Goal: Answer question/provide support: Share knowledge or assist other users

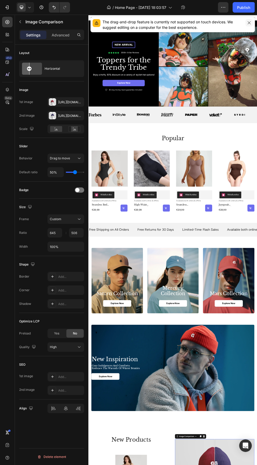
click at [249, 23] on icon "button" at bounding box center [248, 22] width 3 height 3
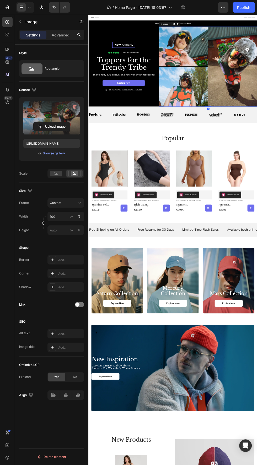
click at [48, 103] on label at bounding box center [51, 117] width 57 height 33
click at [48, 122] on input "file" at bounding box center [52, 126] width 36 height 9
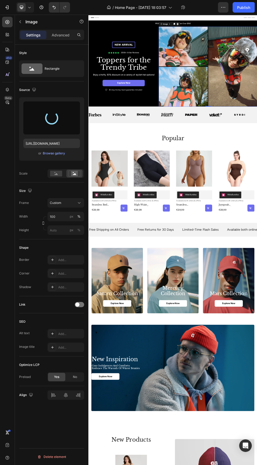
type input "https://cdn.shopify.com/s/files/1/0944/1414/3862/files/gempages_586170484727481…"
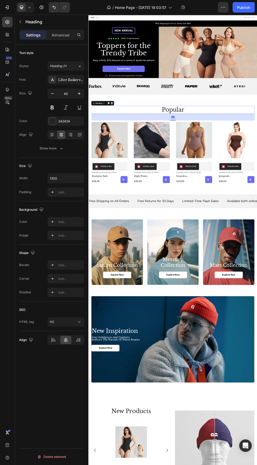
click at [256, 190] on h2 "popular" at bounding box center [245, 192] width 304 height 15
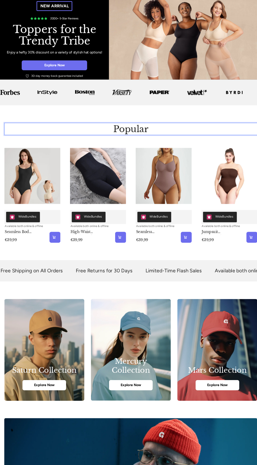
click at [237, 159] on p "popular" at bounding box center [156, 159] width 303 height 14
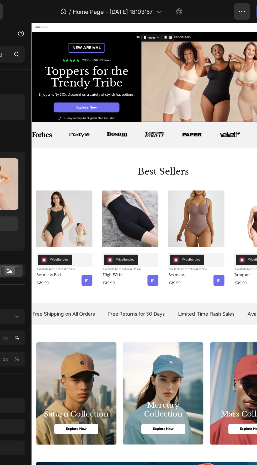
click at [244, 48] on img at bounding box center [253, 93] width 183 height 96
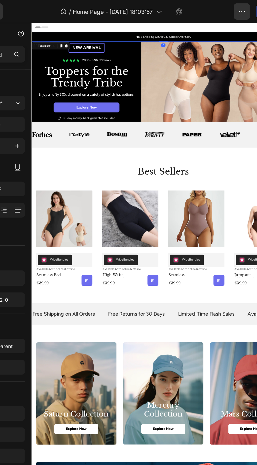
click at [255, 39] on p "FREE Shipping On All U.S. Orders Over $150" at bounding box center [188, 39] width 313 height 5
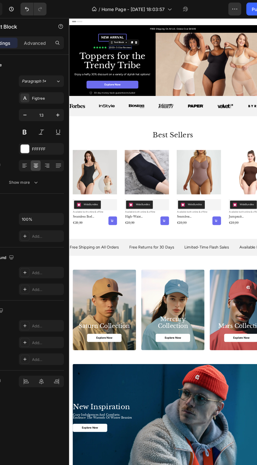
click at [140, 62] on p "2000+ 5-Star Reviews" at bounding box center [146, 62] width 34 height 4
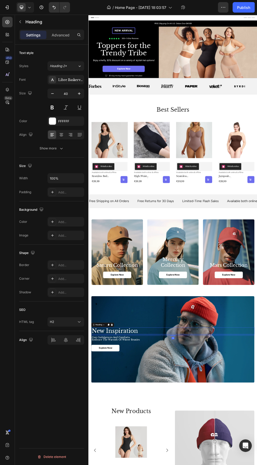
scroll to position [29, 0]
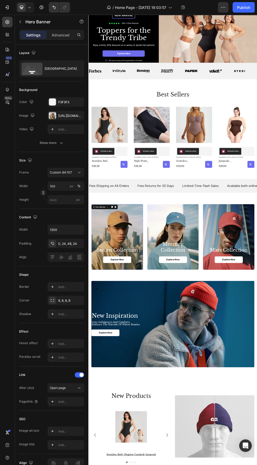
click at [156, 406] on div "Background Image" at bounding box center [141, 429] width 96 height 122
click at [138, 373] on icon at bounding box center [137, 373] width 3 height 4
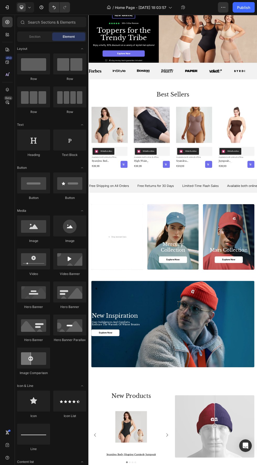
click at [238, 411] on div "Background Image" at bounding box center [245, 429] width 96 height 122
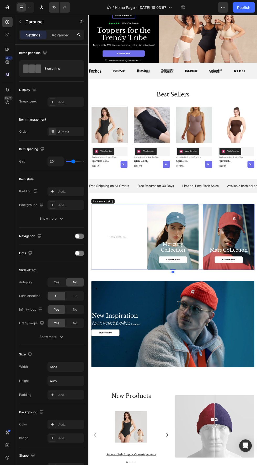
click at [144, 417] on div "Drop element here" at bounding box center [141, 429] width 96 height 122
click at [41, 7] on icon "button" at bounding box center [41, 7] width 1 height 2
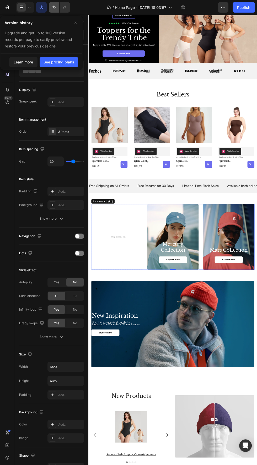
click at [53, 8] on icon "Undo/Redo" at bounding box center [53, 7] width 5 height 5
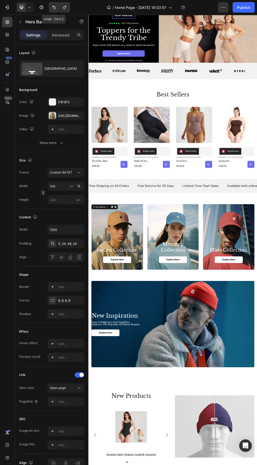
click at [138, 386] on div "Background Image" at bounding box center [141, 429] width 96 height 122
click at [58, 113] on div "[URL][DOMAIN_NAME]" at bounding box center [65, 115] width 37 height 9
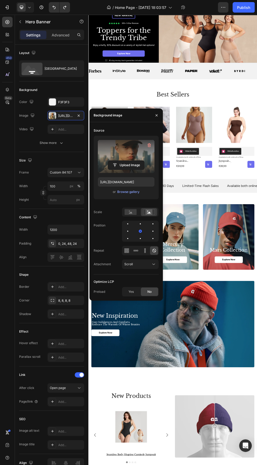
click at [119, 147] on label at bounding box center [126, 156] width 57 height 33
click at [119, 161] on input "file" at bounding box center [126, 165] width 36 height 9
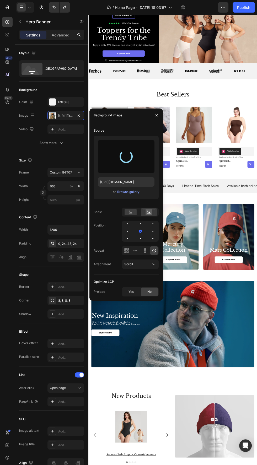
type input "[URL][DOMAIN_NAME]"
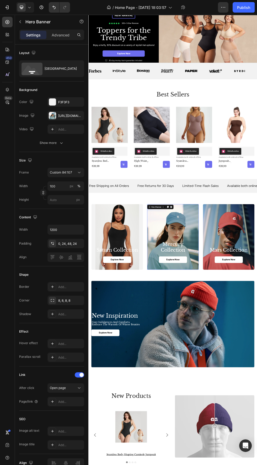
click at [256, 401] on div "Background Image" at bounding box center [245, 429] width 96 height 122
click at [55, 116] on div at bounding box center [52, 115] width 7 height 7
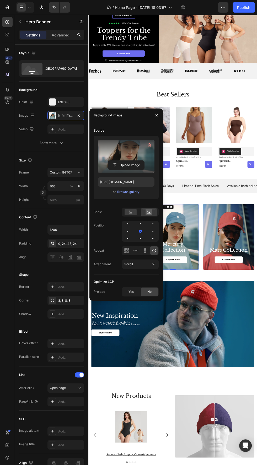
click at [122, 151] on label at bounding box center [126, 156] width 57 height 33
click at [122, 161] on input "file" at bounding box center [126, 165] width 36 height 9
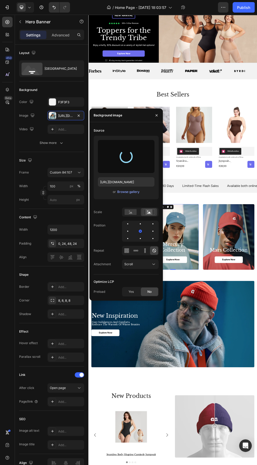
type input "[URL][DOMAIN_NAME]"
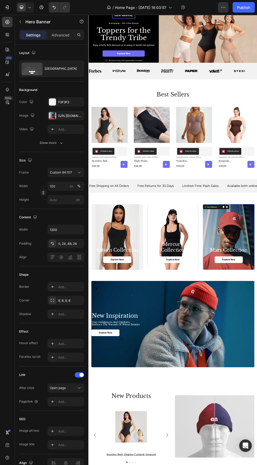
click at [50, 116] on div at bounding box center [52, 115] width 7 height 7
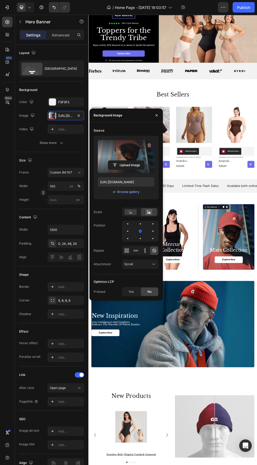
click at [108, 148] on label at bounding box center [126, 156] width 57 height 33
click at [108, 161] on input "file" at bounding box center [126, 165] width 36 height 9
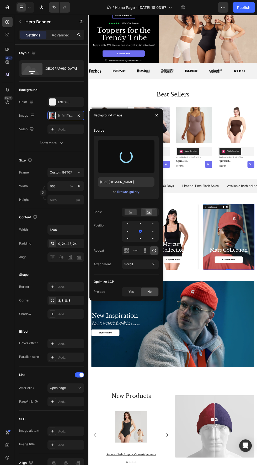
type input "https://cdn.shopify.com/s/files/1/0944/1414/3862/files/gempages_586170484727481…"
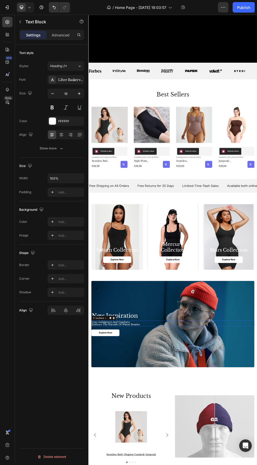
scroll to position [122, 0]
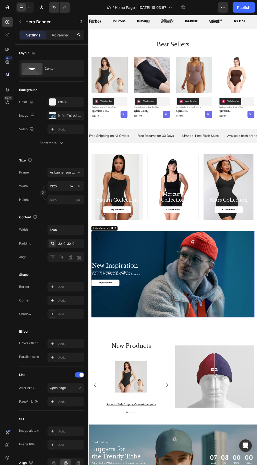
click at [53, 112] on div at bounding box center [52, 115] width 7 height 7
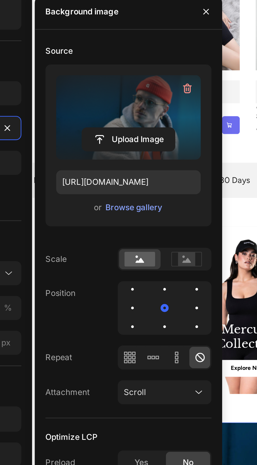
click at [119, 104] on label at bounding box center [126, 111] width 57 height 33
click at [119, 115] on input "file" at bounding box center [126, 119] width 36 height 9
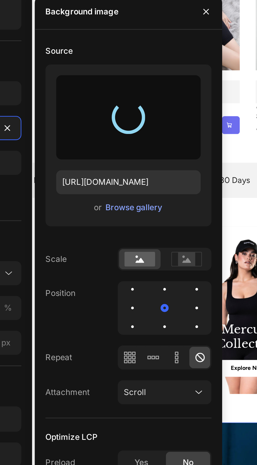
type input "[URL][DOMAIN_NAME]"
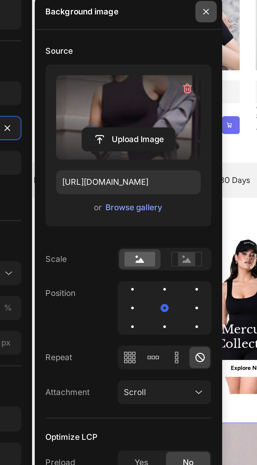
click at [154, 70] on button "button" at bounding box center [156, 70] width 8 height 8
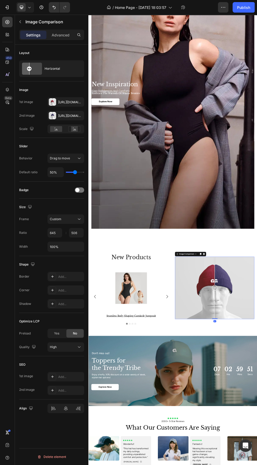
scroll to position [614, 0]
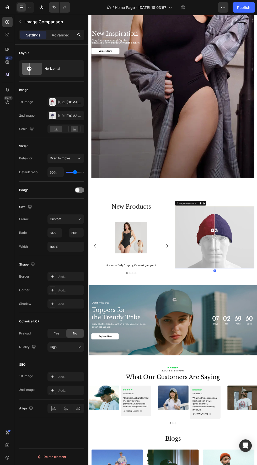
click at [234, 445] on icon "Carousel Next Arrow" at bounding box center [235, 446] width 6 height 6
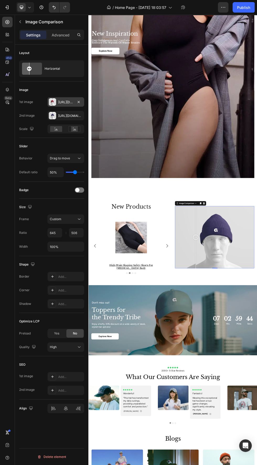
click at [52, 101] on div at bounding box center [52, 101] width 7 height 7
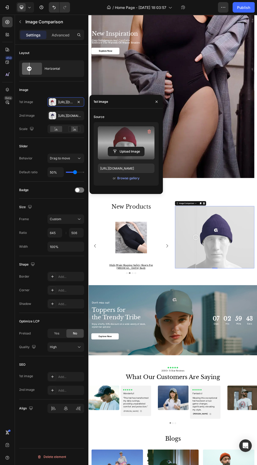
click at [119, 135] on label at bounding box center [126, 142] width 57 height 33
click at [119, 147] on input "file" at bounding box center [126, 151] width 36 height 9
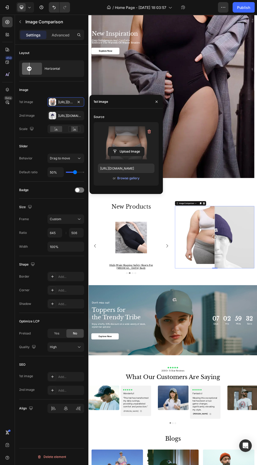
click at [53, 114] on div at bounding box center [52, 115] width 7 height 7
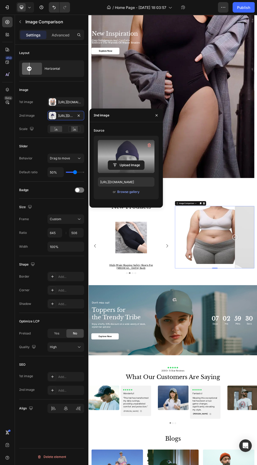
click at [116, 148] on label at bounding box center [126, 156] width 57 height 33
click at [0, 0] on input "file" at bounding box center [0, 0] width 0 height 0
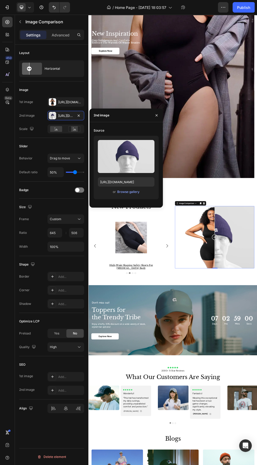
click at [49, 89] on div "Image" at bounding box center [51, 90] width 65 height 8
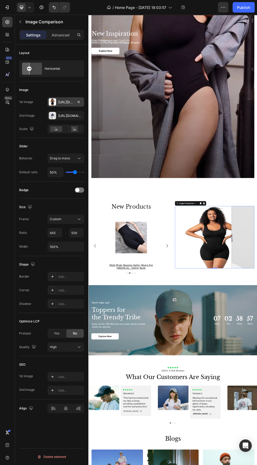
click at [55, 98] on div "[URL][DOMAIN_NAME]" at bounding box center [65, 101] width 37 height 9
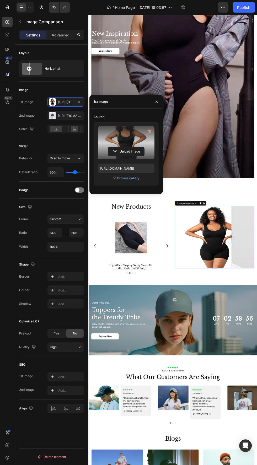
click at [117, 129] on label at bounding box center [126, 142] width 57 height 33
click at [117, 147] on input "file" at bounding box center [126, 151] width 36 height 9
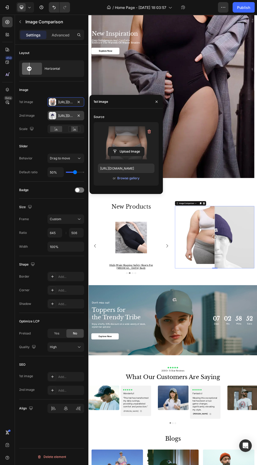
click at [50, 115] on div at bounding box center [52, 115] width 7 height 7
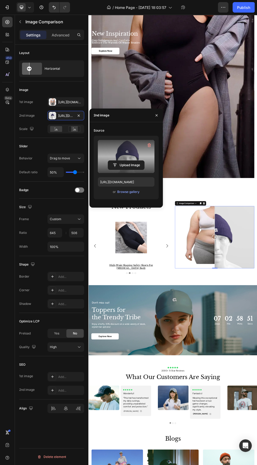
click at [109, 148] on label at bounding box center [126, 156] width 57 height 33
click at [0, 0] on input "file" at bounding box center [0, 0] width 0 height 0
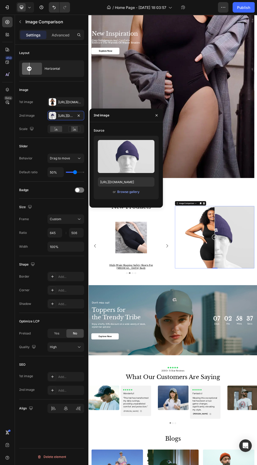
click at [57, 100] on div "[URL][DOMAIN_NAME]" at bounding box center [65, 101] width 37 height 9
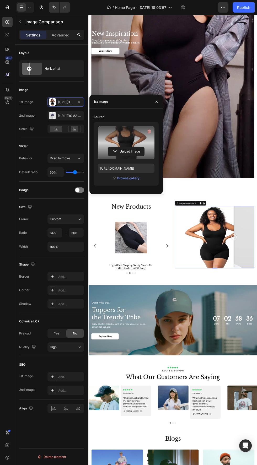
click at [118, 129] on label at bounding box center [126, 142] width 57 height 33
click at [118, 147] on input "file" at bounding box center [126, 151] width 36 height 9
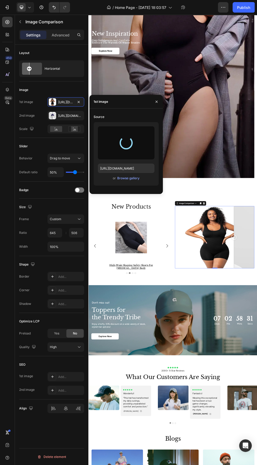
type input "https://cdn.shopify.com/s/files/1/0944/1414/3862/files/gempages_586170484727481…"
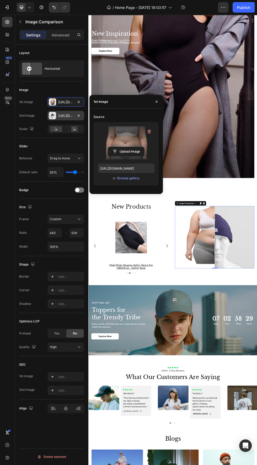
click at [54, 112] on div at bounding box center [52, 115] width 7 height 7
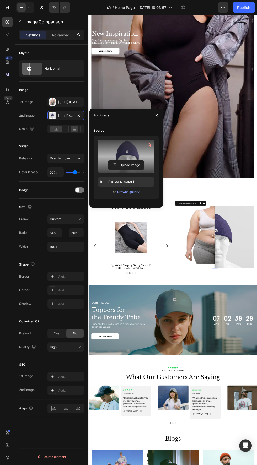
click at [122, 143] on label at bounding box center [126, 156] width 57 height 33
click at [0, 0] on input "file" at bounding box center [0, 0] width 0 height 0
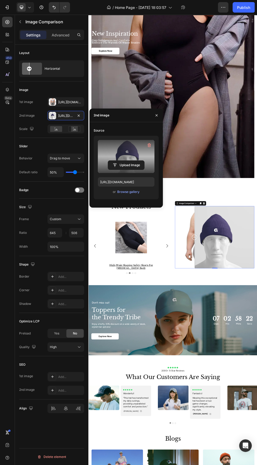
click at [118, 148] on label at bounding box center [126, 156] width 57 height 33
click at [0, 0] on input "file" at bounding box center [0, 0] width 0 height 0
click at [122, 146] on label at bounding box center [126, 156] width 57 height 33
click at [0, 0] on input "file" at bounding box center [0, 0] width 0 height 0
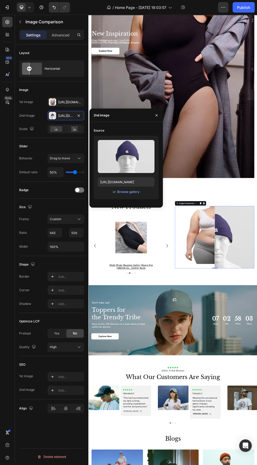
click at [67, 100] on div "[URL][DOMAIN_NAME]" at bounding box center [65, 102] width 15 height 5
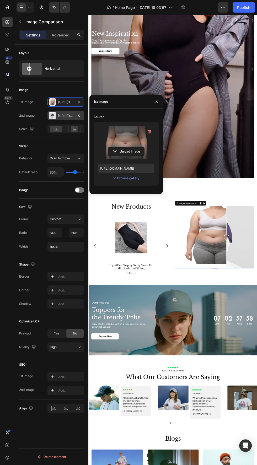
click at [61, 117] on div "Https://cdn.Shopify.Com/s/files/1/0944/1414/3862/files/gempages_586170484727481…" at bounding box center [65, 115] width 15 height 5
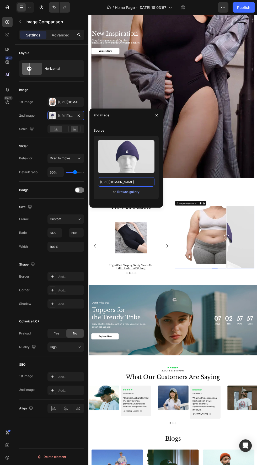
click at [142, 182] on input "https://cdn.shopify.com/s/files/1/0944/1414/3862/files/gempages_586170484727481…" at bounding box center [126, 181] width 57 height 9
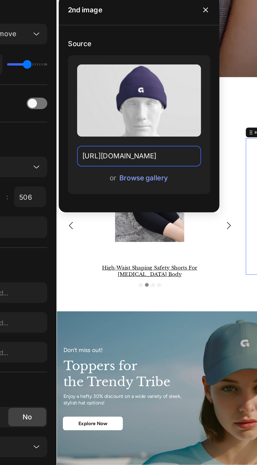
click at [150, 210] on input "https://cdn.shopify.com/s/files/1/0944/1414/3862/files/gempages_586170484727481…" at bounding box center [126, 213] width 57 height 9
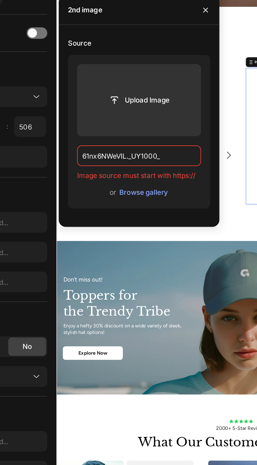
click at [142, 246] on input "61nx6NWeVIL._UY1000_" at bounding box center [126, 245] width 57 height 9
click at [126, 245] on input "61nx6NWeVIL._UY1000_" at bounding box center [126, 245] width 57 height 9
click at [143, 247] on input "61nx6NWeVIL._UY1000_" at bounding box center [126, 245] width 57 height 9
click at [143, 246] on input "61nx6NWeVIL._UY1000_jph" at bounding box center [126, 245] width 57 height 9
click at [122, 245] on input "61nx6NWeVIL._UY1000_." at bounding box center [126, 245] width 57 height 9
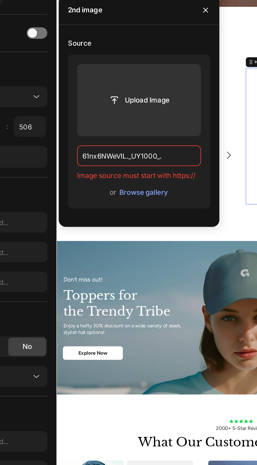
click at [126, 247] on input "61nx6NWeVIL._UY1000_." at bounding box center [126, 245] width 57 height 9
click at [143, 246] on input "61nx6NWeVIL._UY1000_." at bounding box center [126, 245] width 57 height 9
type input "61nx6NWeVIL._UY1000_.jpg"
click at [120, 245] on input "61nx6NWeVIL._UY1000_.jpg" at bounding box center [126, 245] width 57 height 9
click at [123, 246] on input "61nx6NWeVIL._UY1000_.jpg" at bounding box center [126, 245] width 57 height 9
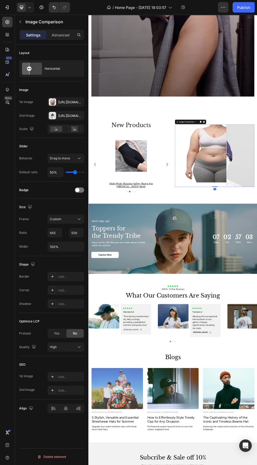
scroll to position [721, 0]
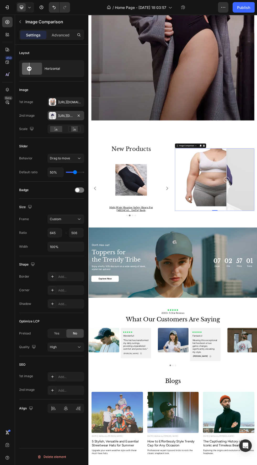
click at [51, 113] on div at bounding box center [52, 115] width 7 height 7
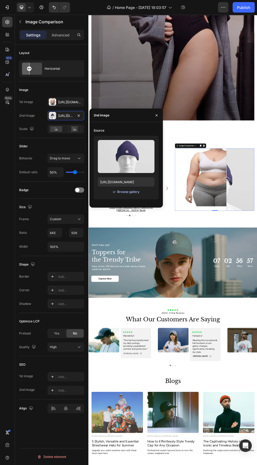
click at [133, 191] on div "Browse gallery" at bounding box center [128, 191] width 22 height 5
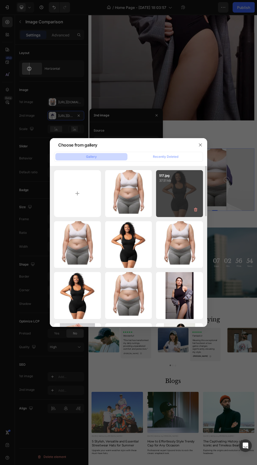
click at [185, 189] on div "517.jpg 37.51 kb" at bounding box center [179, 193] width 47 height 47
type input "https://cdn.shopify.com/s/files/1/0944/1414/3862/files/gempages_586170484727481…"
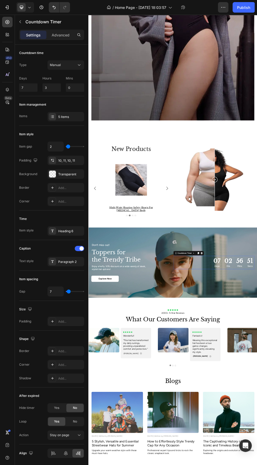
scroll to position [803, 0]
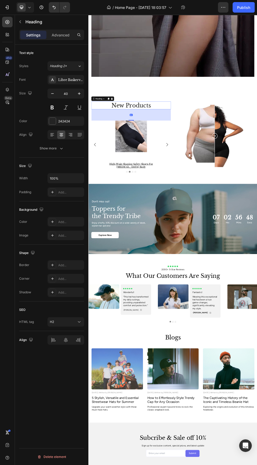
click at [189, 184] on h2 "new products" at bounding box center [167, 183] width 148 height 15
click at [225, 182] on p "new products" at bounding box center [167, 184] width 147 height 14
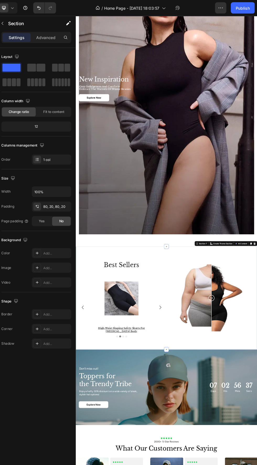
scroll to position [539, 0]
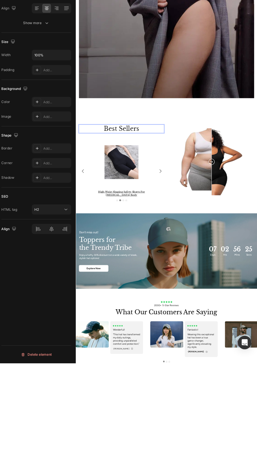
click at [216, 312] on p "Best Sellers" at bounding box center [154, 313] width 147 height 14
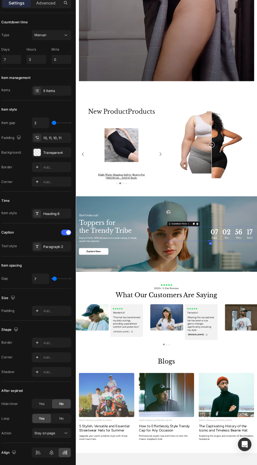
scroll to position [752, 0]
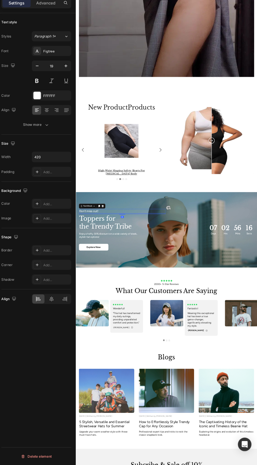
click at [174, 379] on p "Don’t miss out!" at bounding box center [135, 380] width 109 height 7
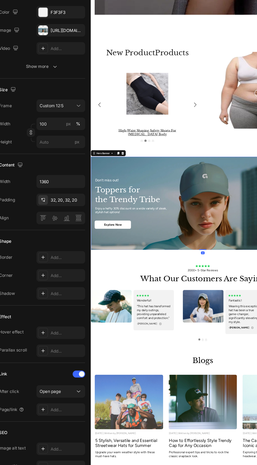
scroll to position [751, 0]
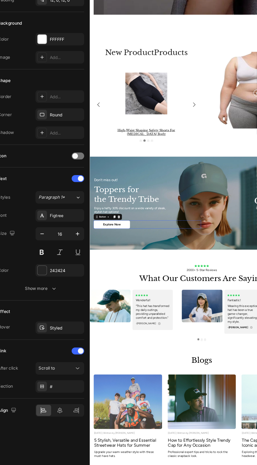
click at [200, 362] on div "Explore Now Button 0" at bounding box center [170, 359] width 151 height 12
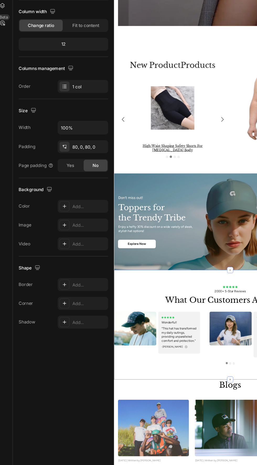
scroll to position [749, 0]
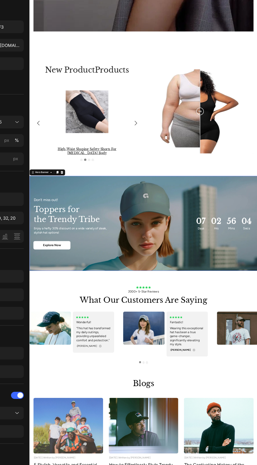
click at [256, 403] on div "Background Image" at bounding box center [186, 343] width 314 height 131
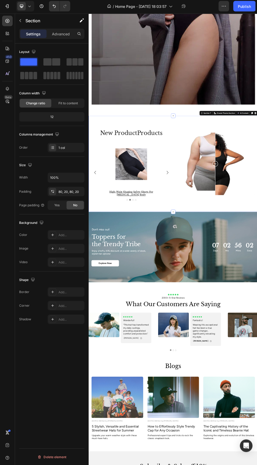
scroll to position [0, 0]
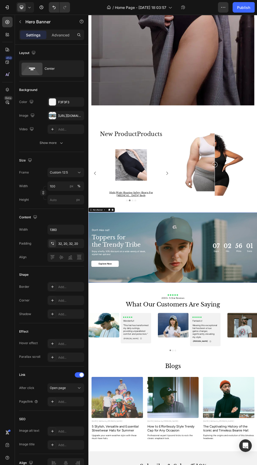
click at [256, 464] on div "Background Image" at bounding box center [245, 448] width 314 height 131
click at [52, 115] on div at bounding box center [52, 115] width 7 height 7
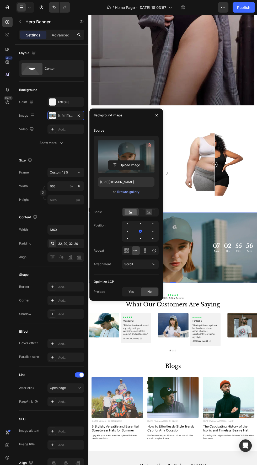
click at [105, 147] on label at bounding box center [126, 156] width 57 height 33
click at [108, 161] on input "file" at bounding box center [126, 165] width 36 height 9
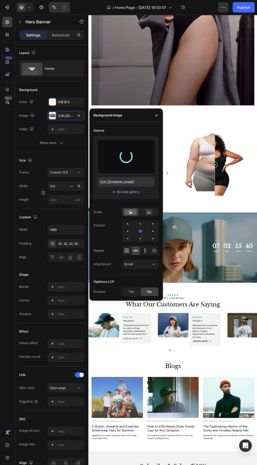
type input "[URL][DOMAIN_NAME]"
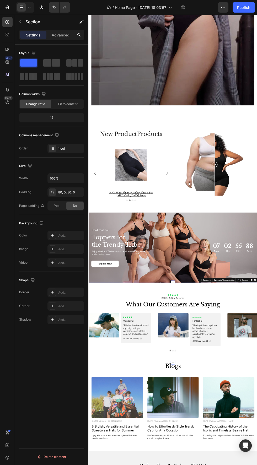
scroll to position [830, 0]
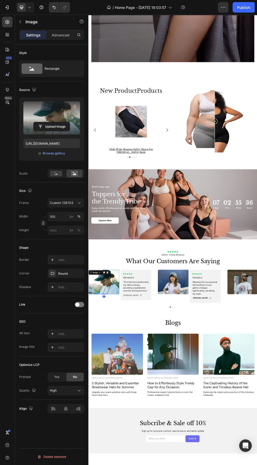
click at [38, 117] on label at bounding box center [51, 117] width 57 height 33
click at [38, 122] on input "file" at bounding box center [52, 126] width 36 height 9
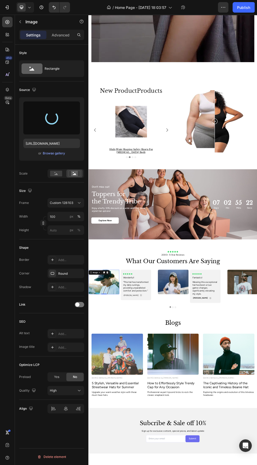
type input "https://cdn.shopify.com/s/files/1/0944/1414/3862/files/gempages_586170484727481…"
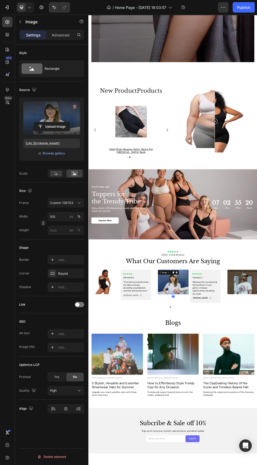
click at [44, 111] on label at bounding box center [51, 117] width 57 height 33
click at [44, 122] on input "file" at bounding box center [52, 126] width 36 height 9
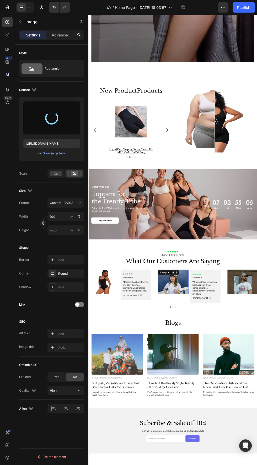
type input "https://cdn.shopify.com/s/files/1/0944/1414/3862/files/gempages_586170484727481…"
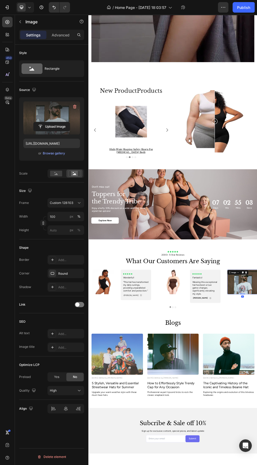
click at [48, 106] on label at bounding box center [51, 117] width 57 height 33
click at [48, 122] on input "file" at bounding box center [52, 126] width 36 height 9
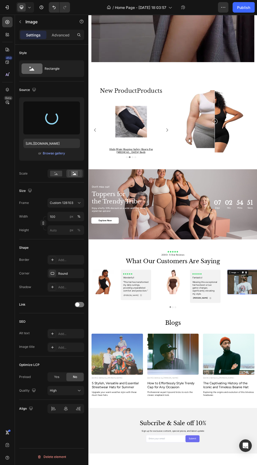
type input "https://cdn.shopify.com/s/files/1/0944/1414/3862/files/gempages_586170484727481…"
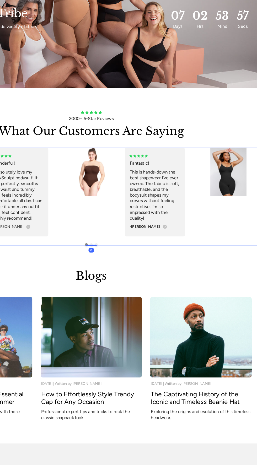
scroll to position [839, 0]
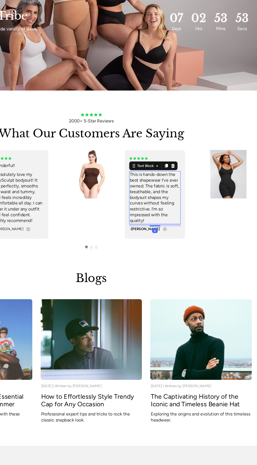
click at [208, 196] on div "Image Icon Icon Icon Icon Icon Icon List Fantastic! Text Block “This hat has be…" at bounding box center [242, 166] width 117 height 84
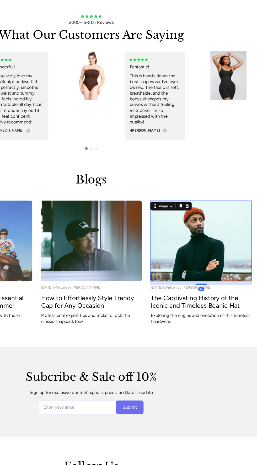
scroll to position [931, 0]
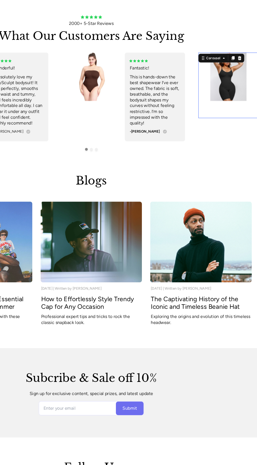
click at [218, 92] on div "Image" at bounding box center [212, 63] width 57 height 62
click at [231, 103] on div "Image Icon Icon Icon Icon Icon Icon List Fantastic! Text Block “This hat has be…" at bounding box center [242, 74] width 117 height 84
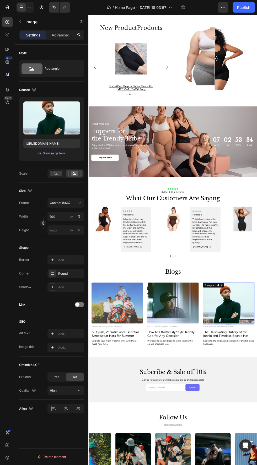
scroll to position [1038, 0]
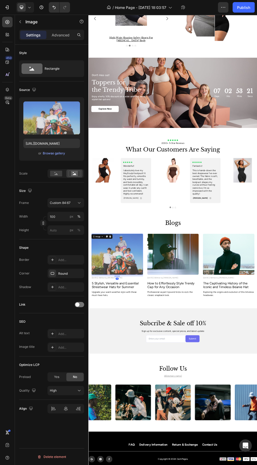
click at [171, 446] on img at bounding box center [141, 461] width 96 height 76
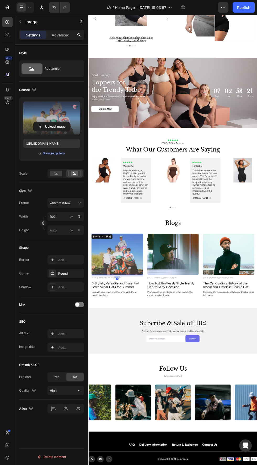
click at [53, 108] on label at bounding box center [51, 117] width 57 height 33
click at [53, 122] on input "file" at bounding box center [52, 126] width 36 height 9
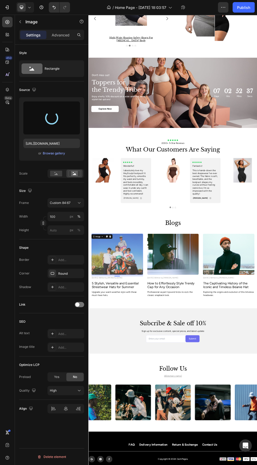
type input "https://cdn.shopify.com/s/files/1/0944/1414/3862/files/gempages_586170484727481…"
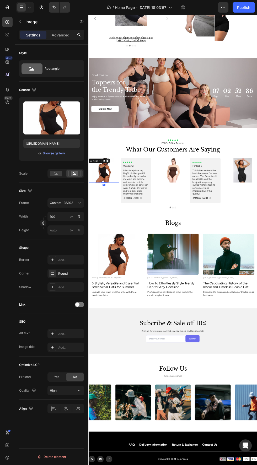
click at [120, 288] on div at bounding box center [123, 287] width 6 height 6
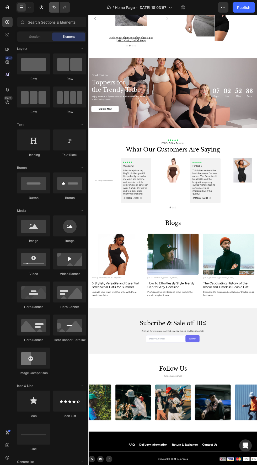
click at [54, 7] on icon "Undo/Redo" at bounding box center [53, 7] width 5 height 5
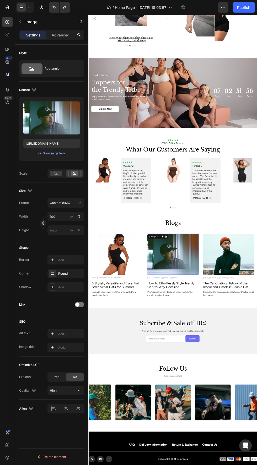
click at [256, 450] on img at bounding box center [245, 461] width 96 height 76
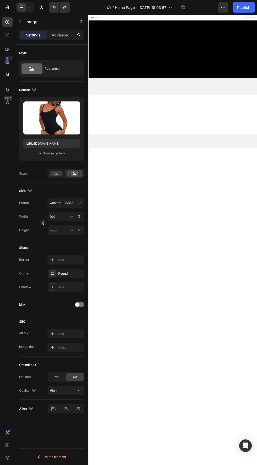
scroll to position [1038, 0]
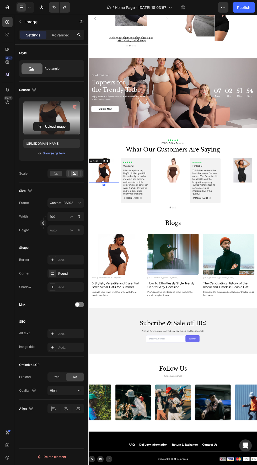
click at [41, 108] on label at bounding box center [51, 117] width 57 height 33
click at [41, 122] on input "file" at bounding box center [52, 126] width 36 height 9
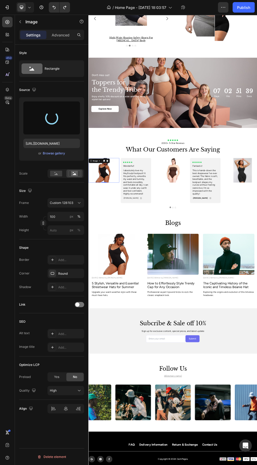
type input "https://cdn.shopify.com/s/files/1/0944/1414/3862/files/gempages_586170484727481…"
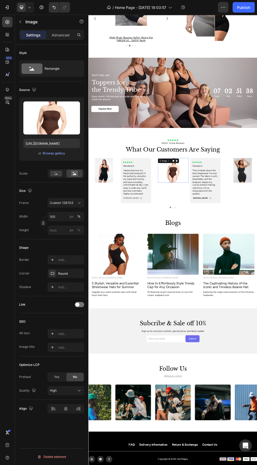
click at [241, 313] on img at bounding box center [245, 305] width 57 height 46
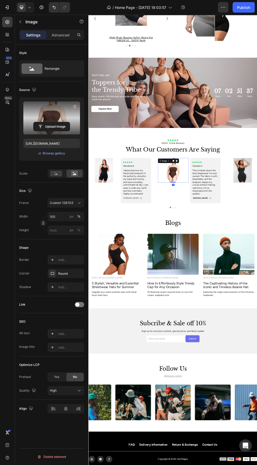
click at [46, 112] on label at bounding box center [51, 117] width 57 height 33
click at [46, 122] on input "file" at bounding box center [52, 126] width 36 height 9
click at [52, 107] on label at bounding box center [51, 117] width 57 height 33
click at [52, 122] on input "file" at bounding box center [52, 126] width 36 height 9
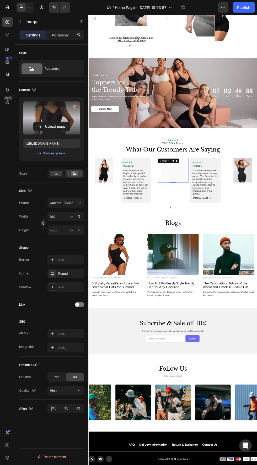
type input "https://cdn.shopify.com/s/files/1/0944/1414/3862/files/gempages_586170484727481…"
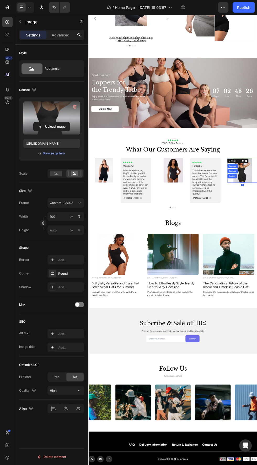
click at [41, 104] on label at bounding box center [51, 117] width 57 height 33
click at [41, 122] on input "file" at bounding box center [52, 126] width 36 height 9
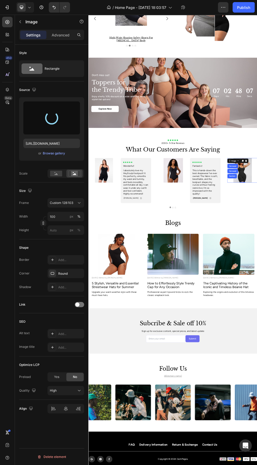
type input "https://cdn.shopify.com/s/files/1/0944/1414/3862/files/gempages_586170484727481…"
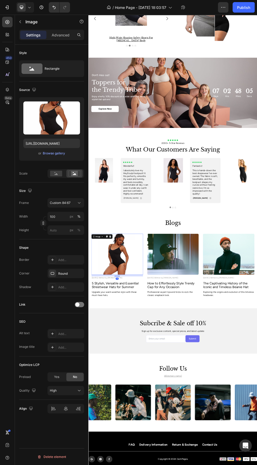
click at [128, 457] on img at bounding box center [141, 461] width 96 height 76
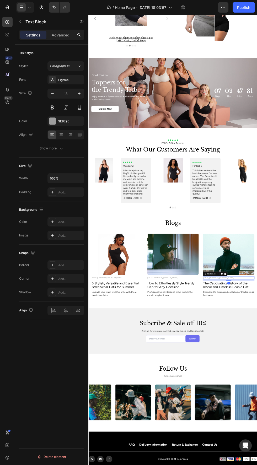
scroll to position [1044, 0]
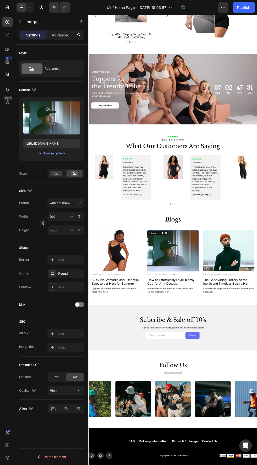
click at [241, 446] on img at bounding box center [245, 455] width 96 height 76
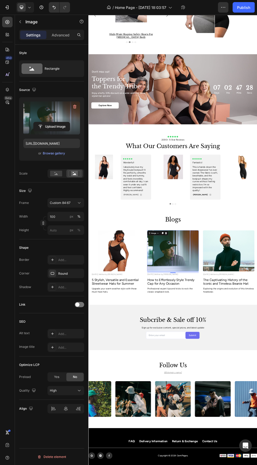
click at [40, 112] on label at bounding box center [51, 117] width 57 height 33
click at [40, 122] on input "file" at bounding box center [52, 126] width 36 height 9
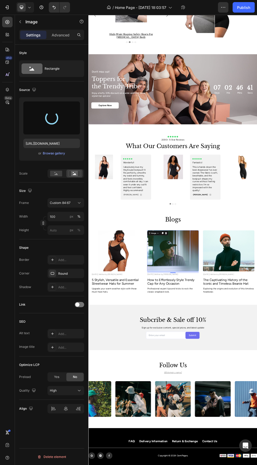
type input "https://cdn.shopify.com/s/files/1/0944/1414/3862/files/gempages_586170484727481…"
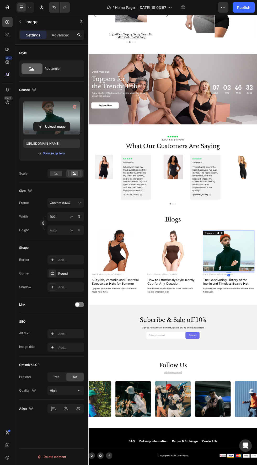
click at [45, 113] on label at bounding box center [51, 117] width 57 height 33
click at [45, 122] on input "file" at bounding box center [52, 126] width 36 height 9
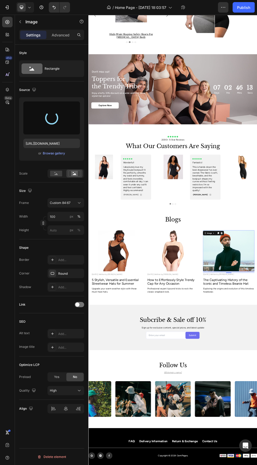
type input "https://cdn.shopify.com/s/files/1/0944/1414/3862/files/gempages_586170484727481…"
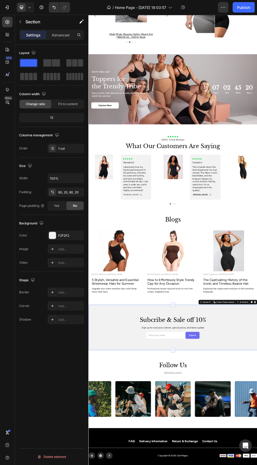
scroll to position [1087, 0]
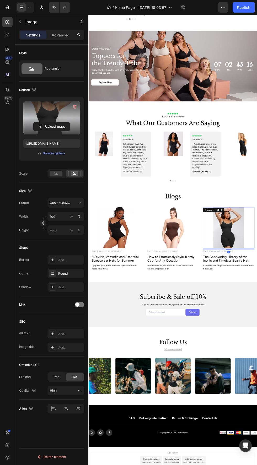
click at [49, 111] on label at bounding box center [51, 117] width 57 height 33
click at [49, 122] on input "file" at bounding box center [52, 126] width 36 height 9
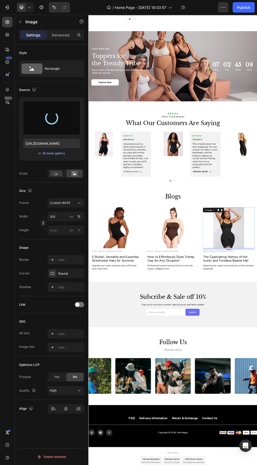
type input "[URL][DOMAIN_NAME]"
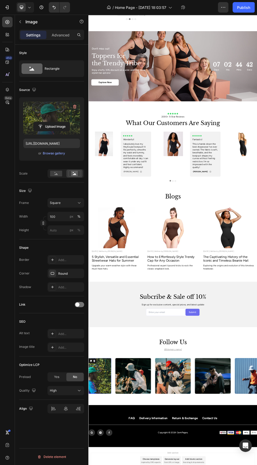
click at [50, 104] on label at bounding box center [51, 117] width 57 height 33
click at [50, 122] on input "file" at bounding box center [52, 126] width 36 height 9
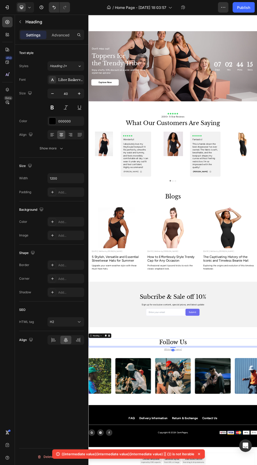
scroll to position [1127, 0]
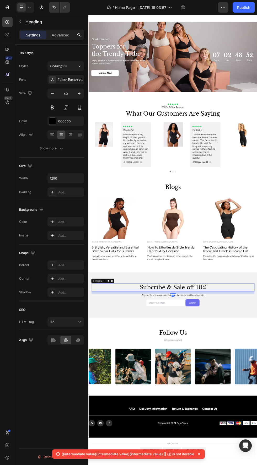
scroll to position [1129, 0]
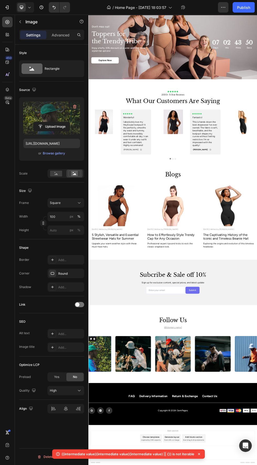
click at [41, 111] on label at bounding box center [51, 117] width 57 height 33
click at [41, 122] on input "file" at bounding box center [52, 126] width 36 height 9
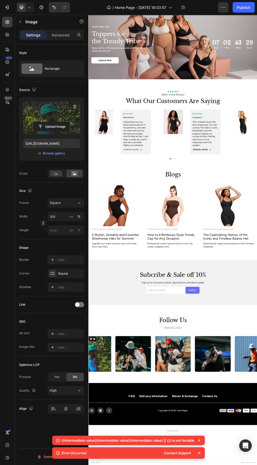
click at [39, 113] on label at bounding box center [51, 117] width 57 height 33
click at [39, 122] on input "file" at bounding box center [52, 126] width 36 height 9
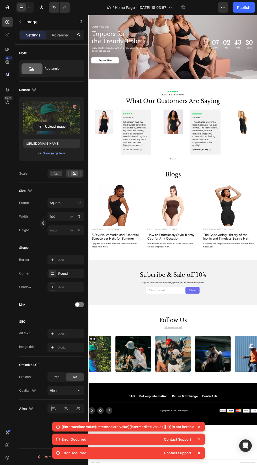
click at [198, 452] on icon at bounding box center [199, 453] width 2 height 2
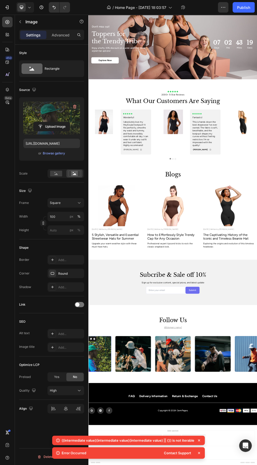
click at [198, 440] on icon at bounding box center [199, 440] width 2 height 2
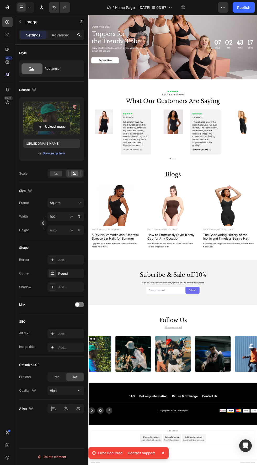
click at [162, 449] on div "Error Occurred Contact Support" at bounding box center [128, 453] width 80 height 12
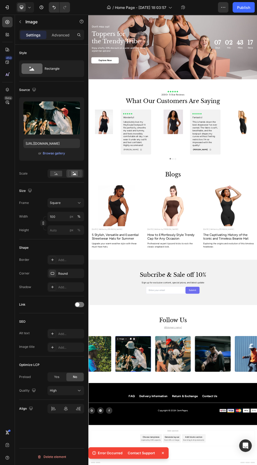
click at [42, 114] on label at bounding box center [51, 117] width 57 height 33
click at [42, 122] on input "file" at bounding box center [52, 126] width 36 height 9
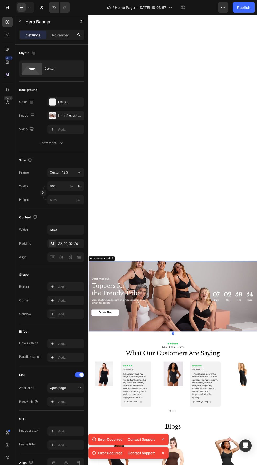
scroll to position [1241, 0]
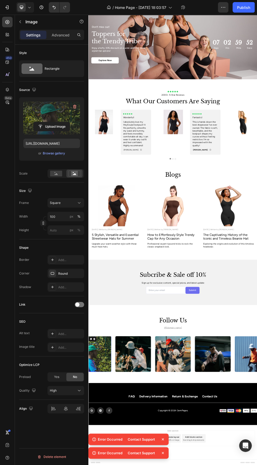
click at [52, 110] on label at bounding box center [51, 117] width 57 height 33
click at [52, 122] on input "file" at bounding box center [52, 126] width 36 height 9
click at [147, 441] on div "Contact Support" at bounding box center [141, 438] width 34 height 7
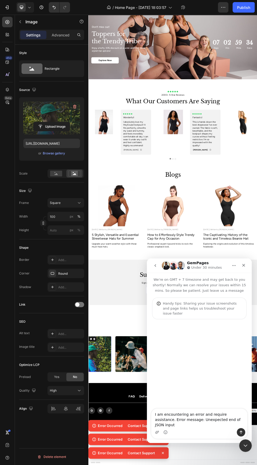
scroll to position [0, 0]
click at [243, 434] on button "Send a message…" at bounding box center [240, 432] width 8 height 8
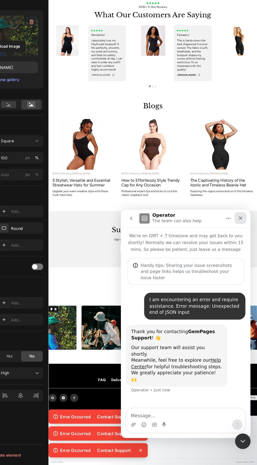
click at [217, 216] on icon "Close" at bounding box center [217, 216] width 3 height 3
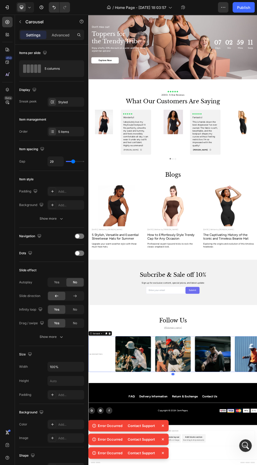
click at [54, 7] on icon "Undo/Redo" at bounding box center [53, 7] width 5 height 5
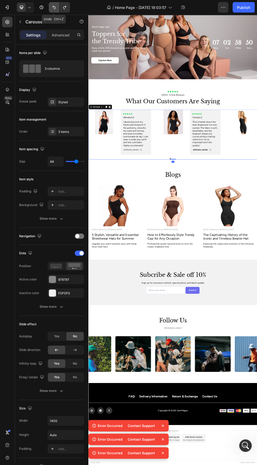
scroll to position [1181, 0]
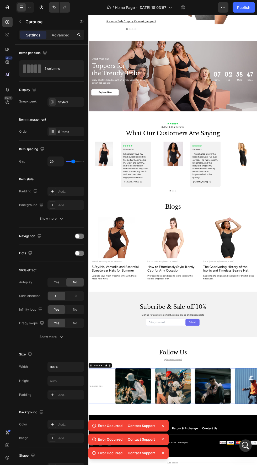
click at [54, 7] on icon "Undo/Redo" at bounding box center [53, 7] width 5 height 5
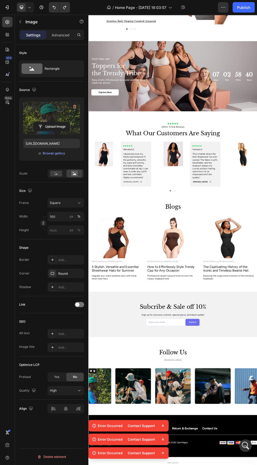
click at [48, 115] on label at bounding box center [51, 117] width 57 height 33
click at [48, 122] on input "file" at bounding box center [52, 126] width 36 height 9
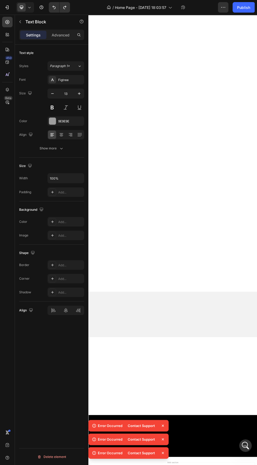
scroll to position [0, 0]
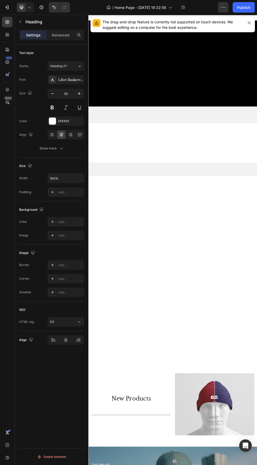
scroll to position [794, 0]
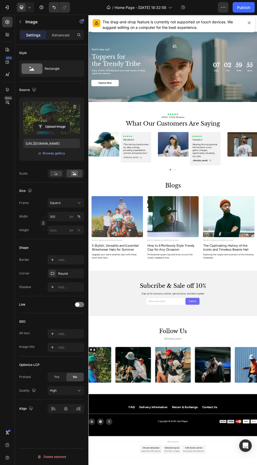
click at [47, 102] on label at bounding box center [51, 117] width 57 height 33
click at [47, 122] on input "file" at bounding box center [52, 126] width 36 height 9
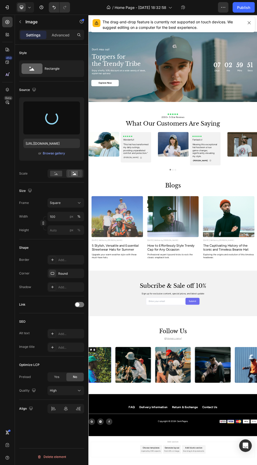
type input "[URL][DOMAIN_NAME]"
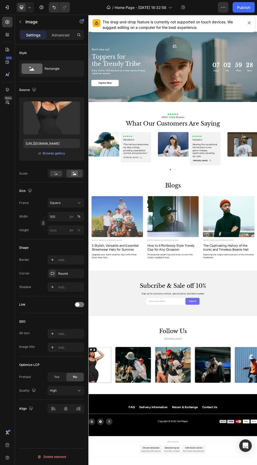
click at [40, 110] on label at bounding box center [51, 117] width 57 height 33
click at [40, 122] on input "file" at bounding box center [52, 126] width 36 height 9
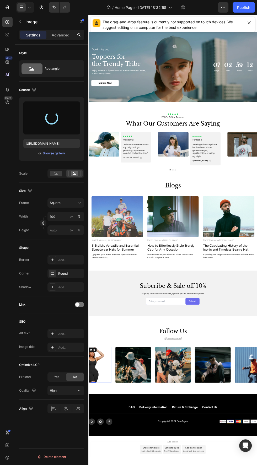
type input "[URL][DOMAIN_NAME]"
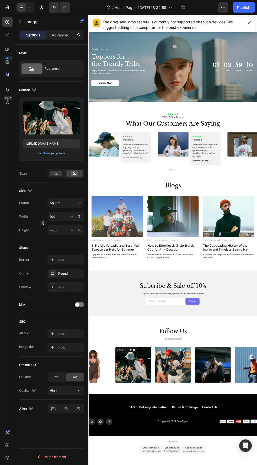
click at [43, 113] on label at bounding box center [51, 117] width 57 height 33
click at [43, 122] on input "file" at bounding box center [52, 126] width 36 height 9
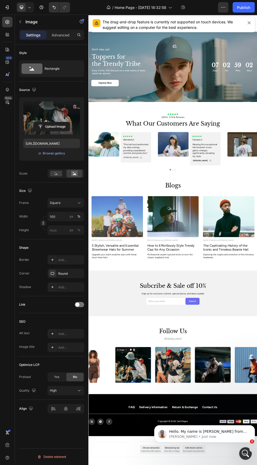
scroll to position [0, 0]
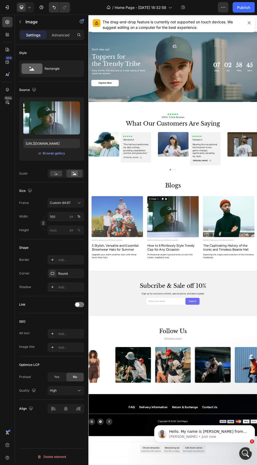
click at [207, 411] on img at bounding box center [245, 391] width 96 height 76
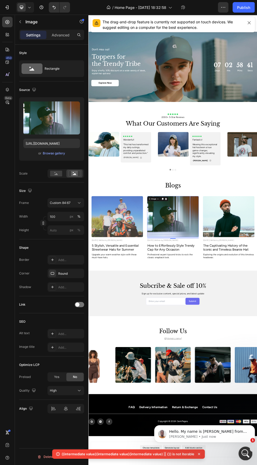
click at [245, 452] on icon "Open Intercom Messenger" at bounding box center [244, 452] width 9 height 9
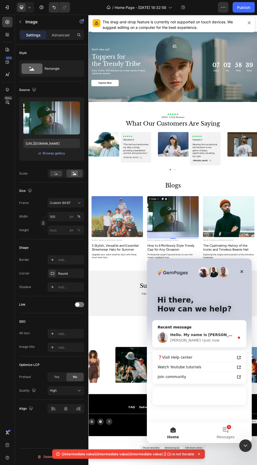
click at [214, 340] on div "Brian • Just now" at bounding box center [202, 339] width 64 height 5
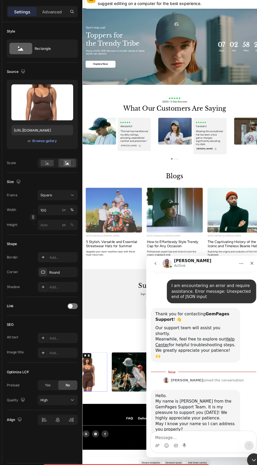
click at [236, 264] on button "Home" at bounding box center [233, 262] width 10 height 10
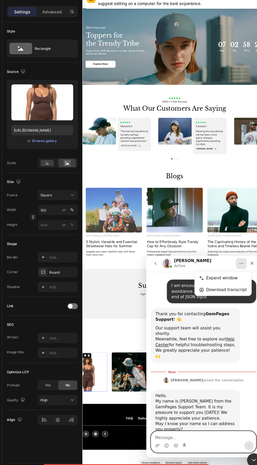
click at [203, 421] on textarea "Message…" at bounding box center [198, 420] width 96 height 9
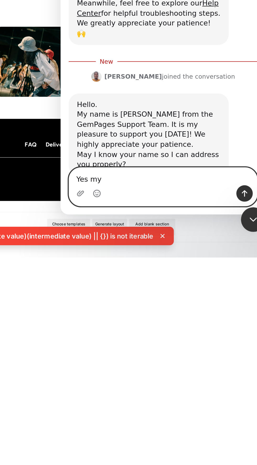
type textarea "Yes"
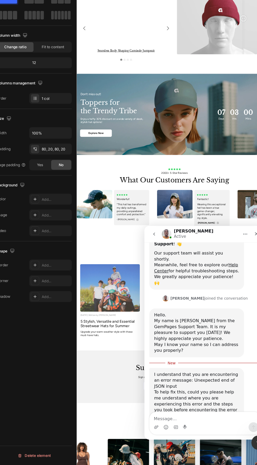
scroll to position [927, 0]
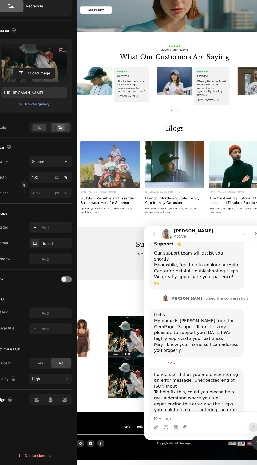
click at [42, 104] on label at bounding box center [51, 117] width 57 height 33
click at [42, 122] on input "file" at bounding box center [52, 126] width 36 height 9
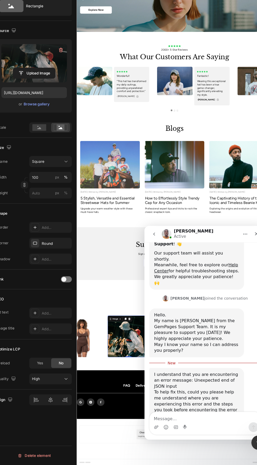
click at [46, 104] on label at bounding box center [51, 117] width 57 height 33
click at [46, 122] on input "file" at bounding box center [52, 126] width 36 height 9
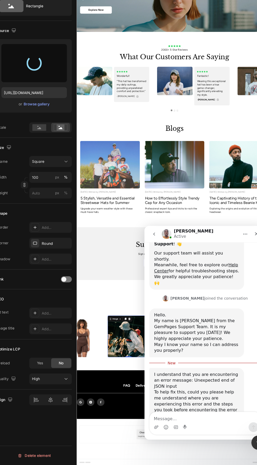
type input "https://cdn.shopify.com/s/files/1/0944/1414/3862/files/gempages_586170484727481…"
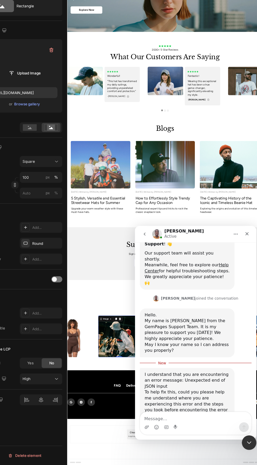
scroll to position [0, 0]
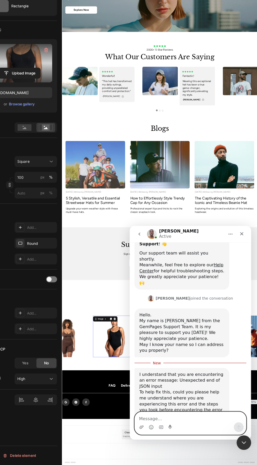
click at [183, 390] on textarea "Message…" at bounding box center [182, 390] width 96 height 9
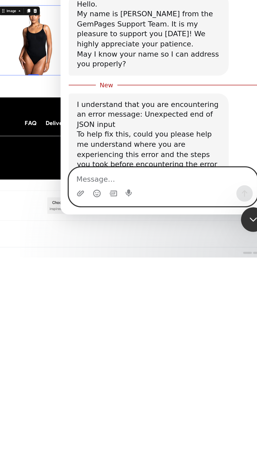
type textarea "O"
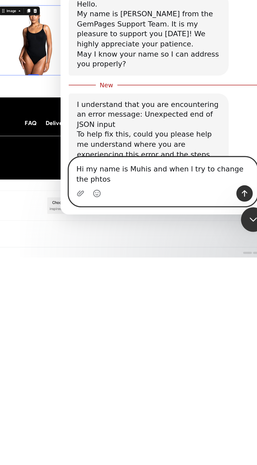
scroll to position [93, 0]
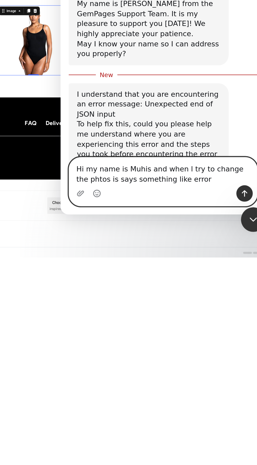
type textarea "Hi my name is Muhis and when l try to change the phtos is says something like e…"
click at [151, 27] on button "Send a message…" at bounding box center [154, 28] width 8 height 8
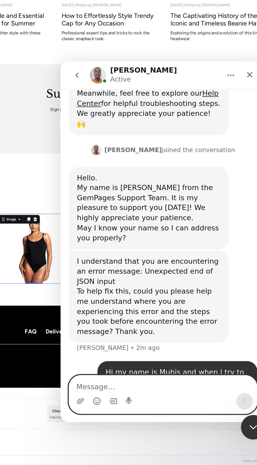
scroll to position [0, 0]
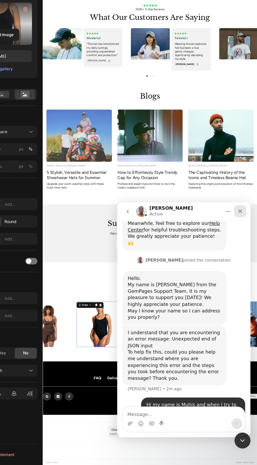
click at [213, 209] on icon "Close" at bounding box center [213, 209] width 3 height 3
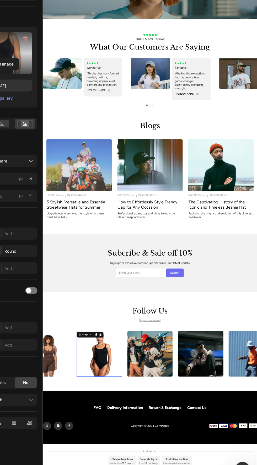
scroll to position [105, 0]
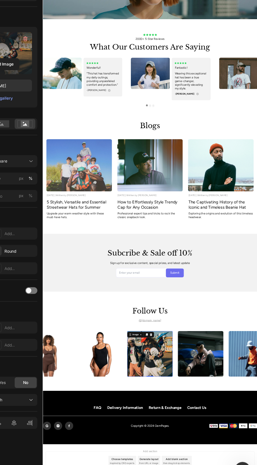
click at [69, 112] on label at bounding box center [51, 117] width 57 height 33
click at [69, 122] on input "file" at bounding box center [52, 126] width 36 height 9
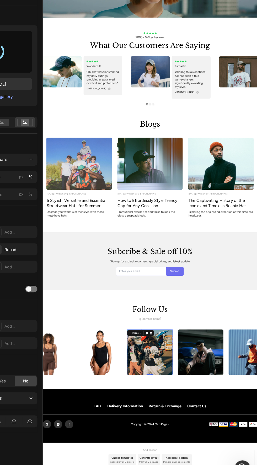
scroll to position [125, 0]
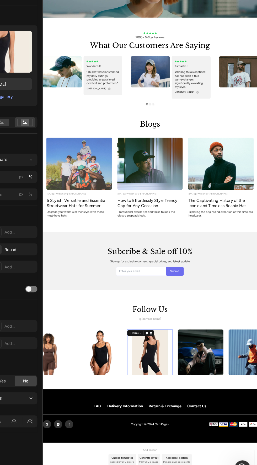
click at [66, 118] on label at bounding box center [51, 117] width 57 height 33
click at [66, 122] on input "file" at bounding box center [52, 126] width 36 height 9
click at [73, 109] on icon "button" at bounding box center [74, 106] width 5 height 5
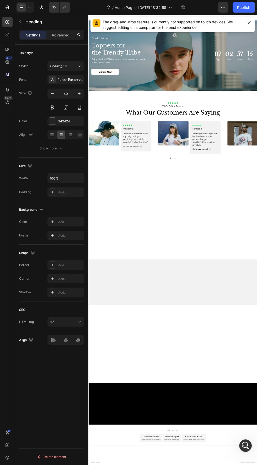
scroll to position [314, 0]
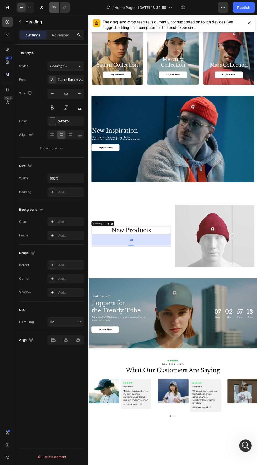
click at [53, 5] on icon "Undo/Redo" at bounding box center [53, 7] width 5 height 5
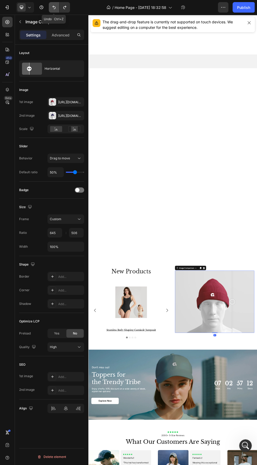
scroll to position [920, 0]
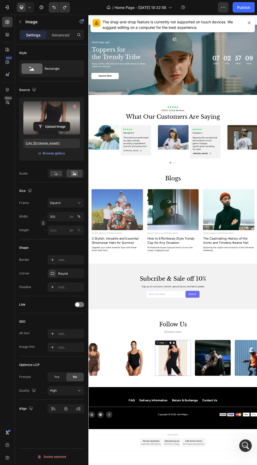
click at [36, 107] on label at bounding box center [51, 117] width 57 height 33
click at [36, 122] on input "file" at bounding box center [52, 126] width 36 height 9
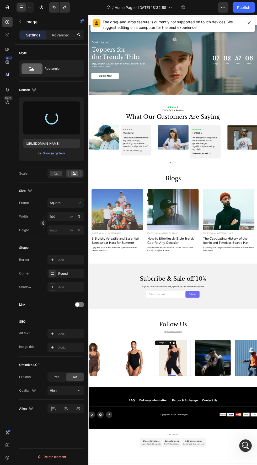
scroll to position [105, 0]
type input "https://cdn.shopify.com/s/files/1/0944/1414/3862/files/gempages_586170484727481…"
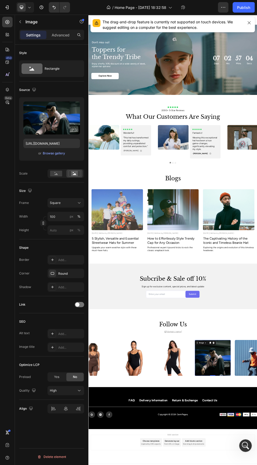
click at [41, 109] on label at bounding box center [51, 117] width 57 height 33
click at [41, 122] on input "file" at bounding box center [52, 126] width 36 height 9
type input "https://cdn.shopify.com/s/files/1/0944/1414/3862/files/gempages_586170484727481…"
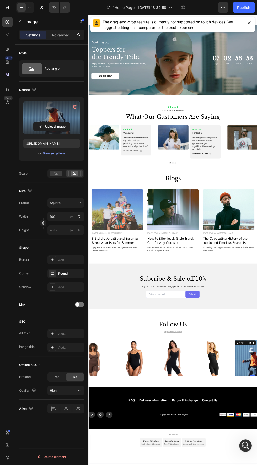
click at [41, 113] on label at bounding box center [51, 117] width 57 height 33
click at [41, 122] on input "file" at bounding box center [52, 126] width 36 height 9
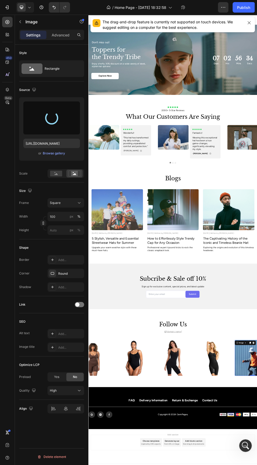
type input "https://cdn.shopify.com/s/files/1/0944/1414/3862/files/gempages_586170484727481…"
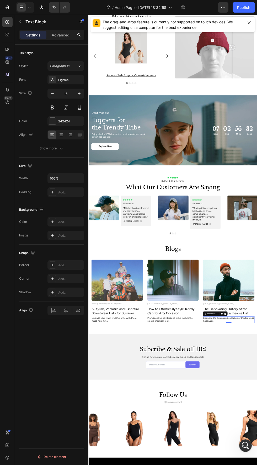
scroll to position [791, 0]
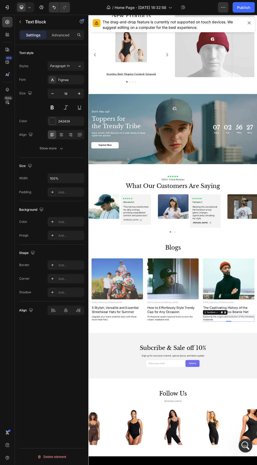
click at [245, 446] on icon "Open Intercom Messenger" at bounding box center [244, 444] width 9 height 9
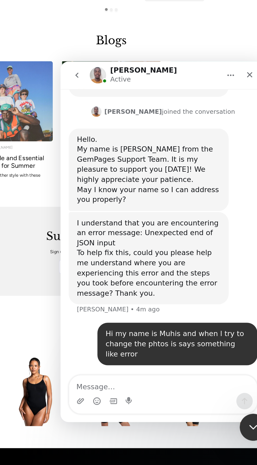
scroll to position [105, 0]
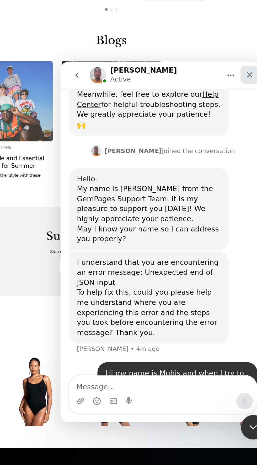
click at [155, 64] on div "Close" at bounding box center [156, 67] width 9 height 9
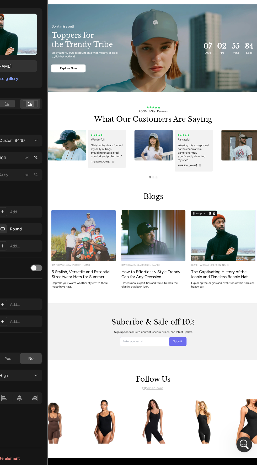
scroll to position [790, 0]
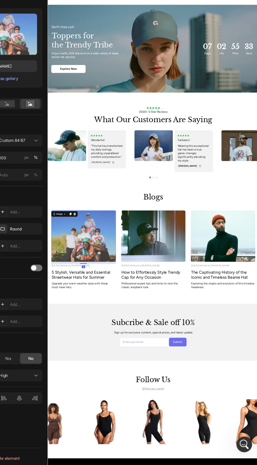
click at [85, 401] on img at bounding box center [101, 398] width 96 height 76
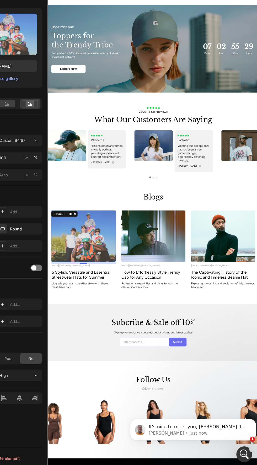
scroll to position [141, 0]
click at [235, 451] on div "Open Intercom Messenger" at bounding box center [241, 451] width 17 height 17
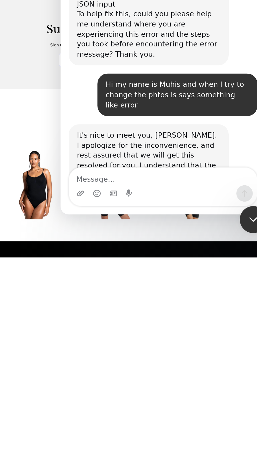
scroll to position [0, 0]
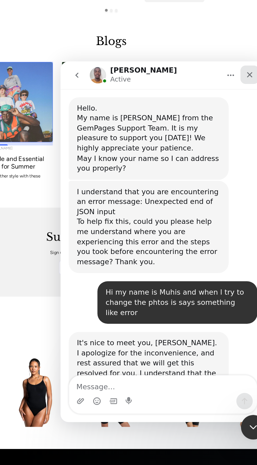
click at [157, 68] on icon "Close" at bounding box center [157, 68] width 3 height 3
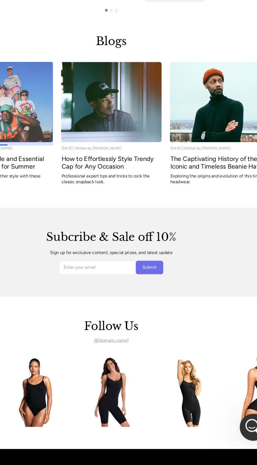
click at [241, 421] on div "Open Intercom Messenger" at bounding box center [245, 419] width 17 height 17
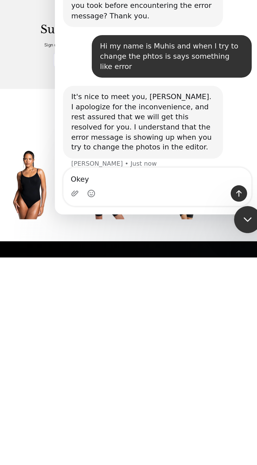
scroll to position [161, 0]
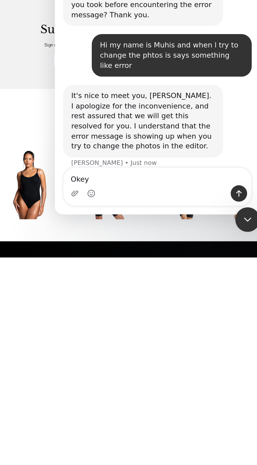
type textarea "Okey"
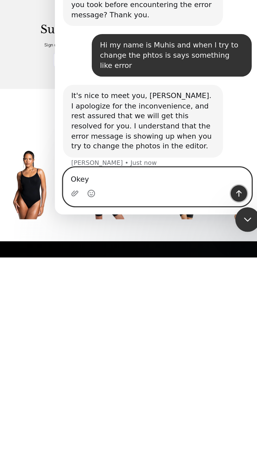
click at [146, 29] on button "Send a message…" at bounding box center [149, 28] width 8 height 8
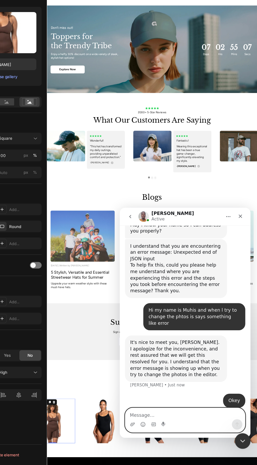
scroll to position [0, 0]
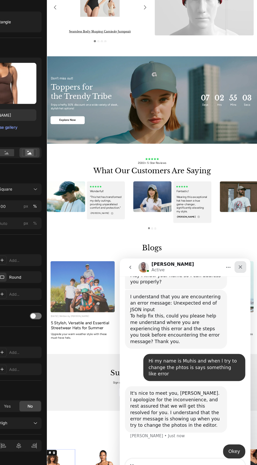
click at [214, 263] on icon "Close" at bounding box center [216, 265] width 4 height 4
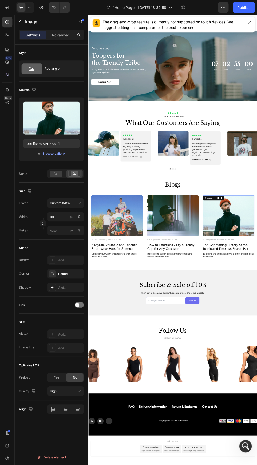
scroll to position [882, 0]
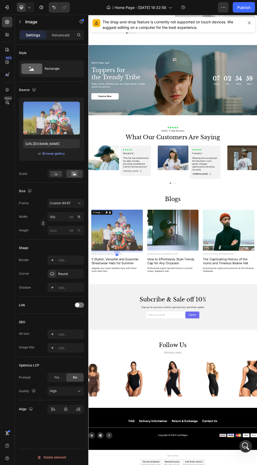
click at [160, 404] on img at bounding box center [141, 416] width 96 height 76
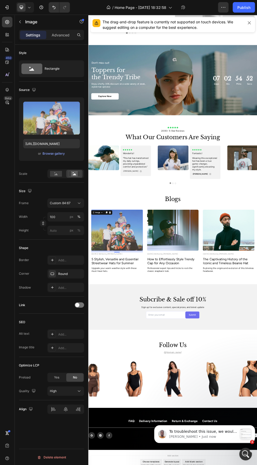
scroll to position [0, 0]
click at [238, 446] on body "To troubleshoot this issue, we would like to have temporary access to your stor…" at bounding box center [204, 432] width 101 height 32
click at [240, 455] on div "Open Intercom Messenger" at bounding box center [244, 452] width 17 height 17
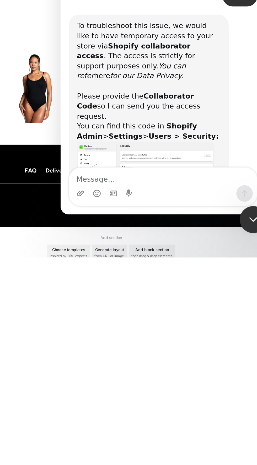
scroll to position [0, 0]
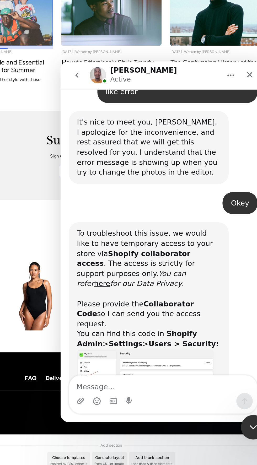
click at [124, 208] on img "Brian says…" at bounding box center [104, 222] width 70 height 28
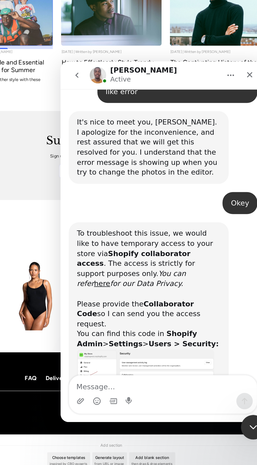
click at [114, 208] on img "Brian says…" at bounding box center [104, 222] width 70 height 28
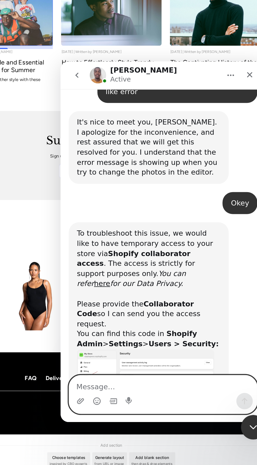
click at [120, 226] on textarea "Message…" at bounding box center [113, 226] width 96 height 9
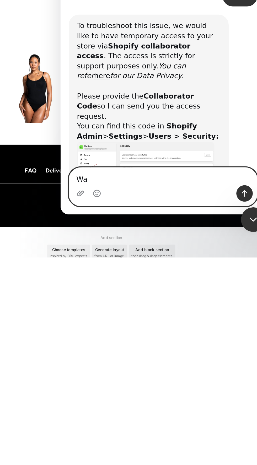
type textarea "W"
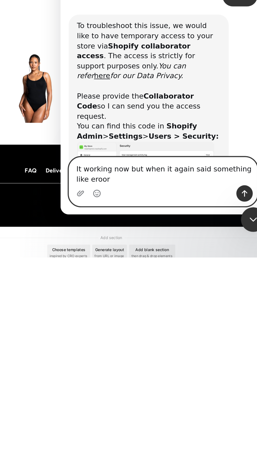
scroll to position [259, 0]
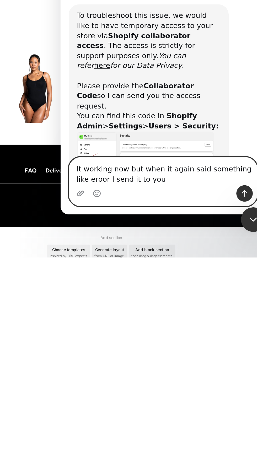
type textarea "It working now but when it again said something like eroor l send it to you"
click at [155, 26] on icon "Send a message…" at bounding box center [154, 27] width 3 height 3
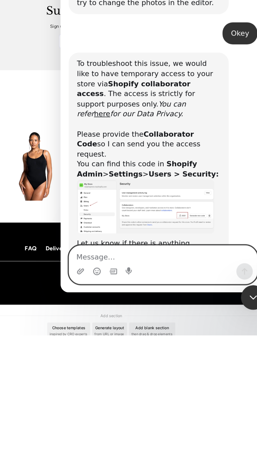
scroll to position [274, 0]
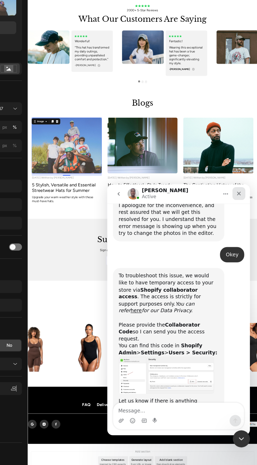
click at [203, 192] on icon "Close" at bounding box center [203, 191] width 4 height 4
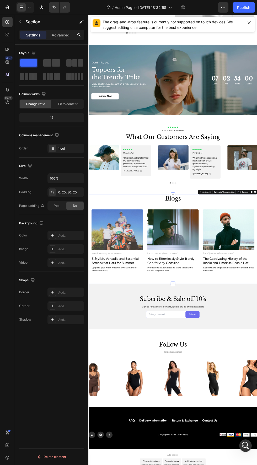
scroll to position [882, 0]
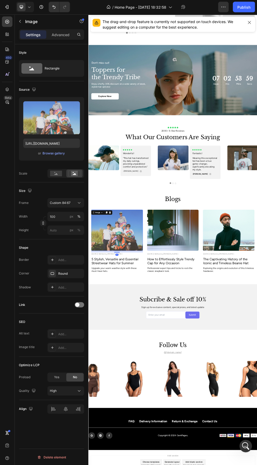
click at [143, 415] on img at bounding box center [141, 416] width 96 height 76
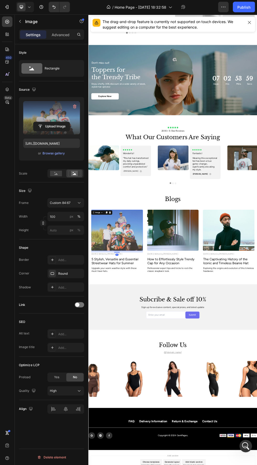
click at [47, 110] on label at bounding box center [51, 117] width 57 height 33
click at [47, 122] on input "file" at bounding box center [52, 126] width 36 height 9
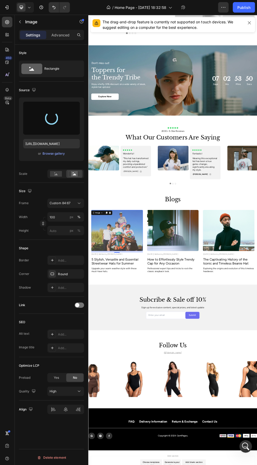
type input "https://cdn.shopify.com/s/files/1/0944/1414/3862/files/gempages_586170484727481…"
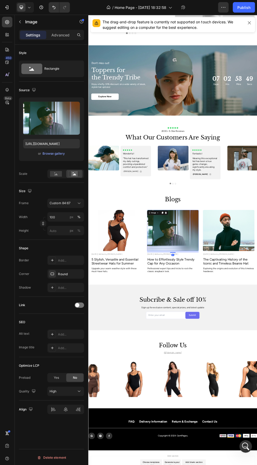
click at [231, 419] on img at bounding box center [245, 416] width 96 height 76
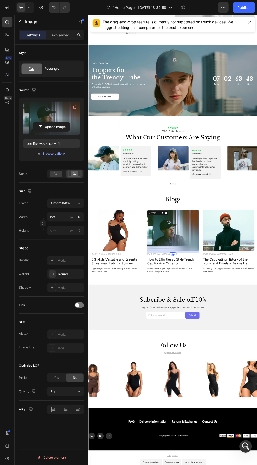
click at [37, 106] on label at bounding box center [51, 117] width 57 height 33
click at [37, 122] on input "file" at bounding box center [52, 126] width 36 height 9
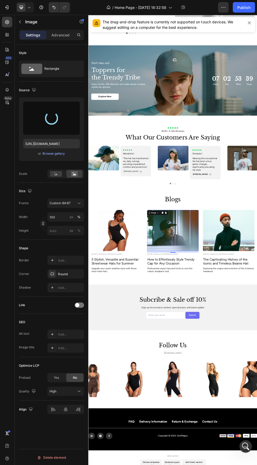
scroll to position [295, 0]
type input "https://cdn.shopify.com/s/files/1/0944/1414/3862/files/gempages_586170484727481…"
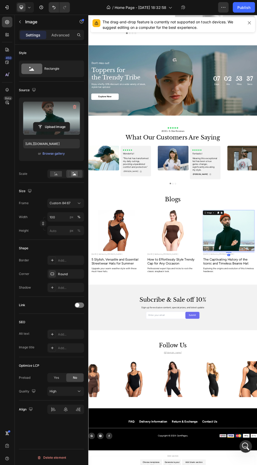
click at [35, 113] on label at bounding box center [51, 117] width 57 height 33
click at [35, 122] on input "file" at bounding box center [52, 126] width 36 height 9
click at [42, 104] on label at bounding box center [51, 117] width 57 height 33
click at [42, 122] on input "file" at bounding box center [52, 126] width 36 height 9
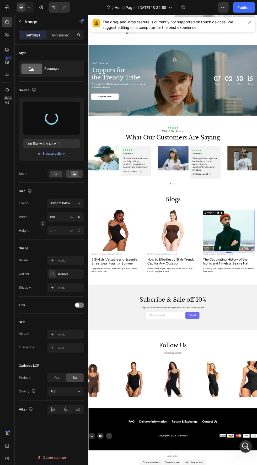
type input "[URL][DOMAIN_NAME]"
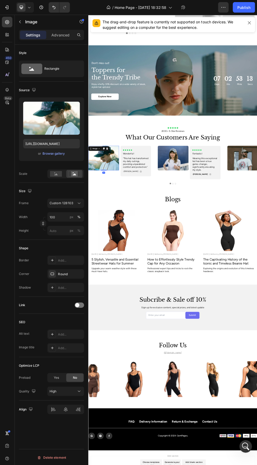
click at [105, 272] on img at bounding box center [116, 282] width 57 height 46
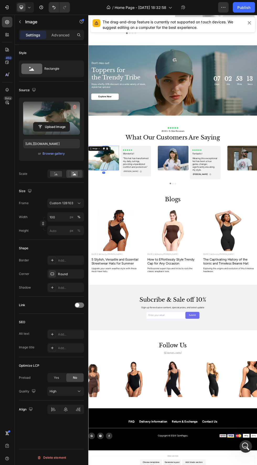
click at [38, 108] on label at bounding box center [51, 117] width 57 height 33
click at [38, 122] on input "file" at bounding box center [52, 126] width 36 height 9
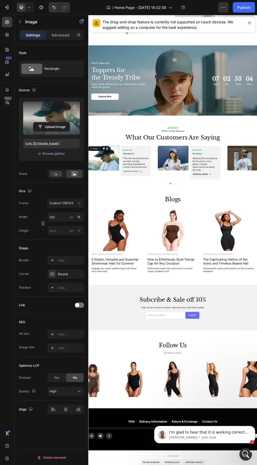
scroll to position [300, 0]
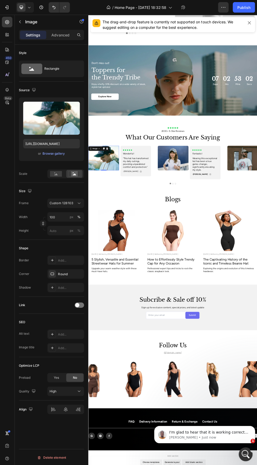
click at [241, 455] on icon "Open Intercom Messenger" at bounding box center [244, 453] width 9 height 9
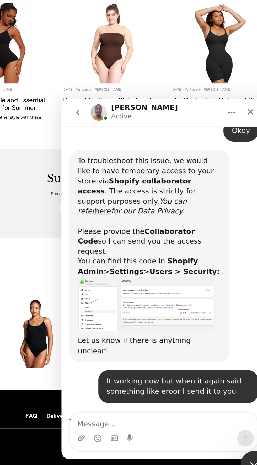
scroll to position [0, 0]
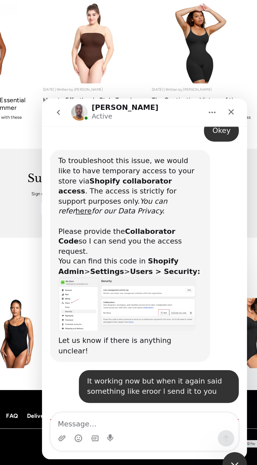
click at [109, 266] on textarea "Message…" at bounding box center [94, 263] width 96 height 9
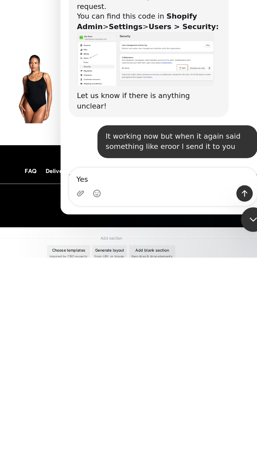
type textarea "Yes"
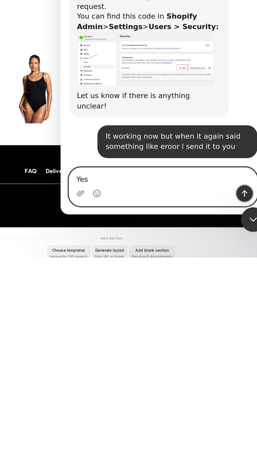
click at [154, 27] on icon "Send a message…" at bounding box center [154, 27] width 3 height 3
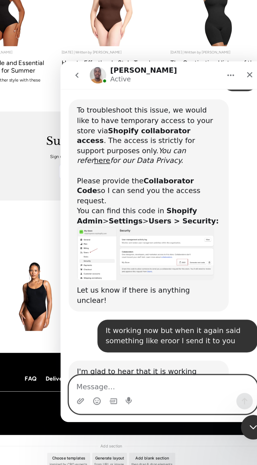
scroll to position [316, 0]
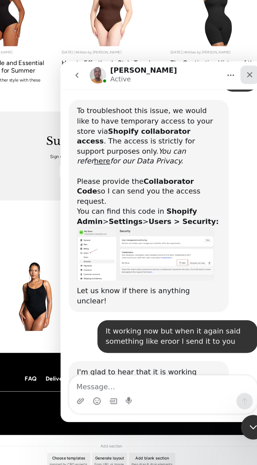
click at [157, 68] on icon "Close" at bounding box center [157, 68] width 3 height 3
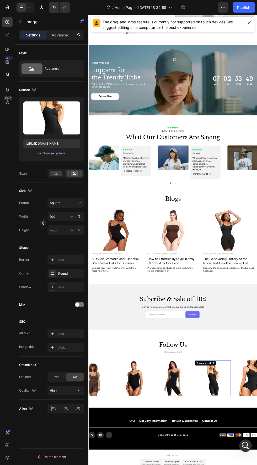
scroll to position [881, 0]
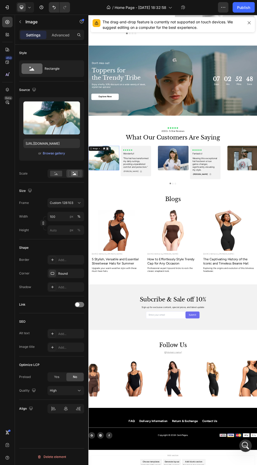
click at [121, 265] on icon at bounding box center [123, 264] width 4 height 4
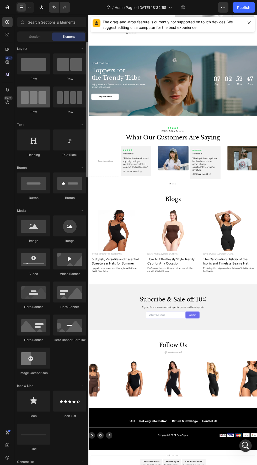
click at [46, 106] on div at bounding box center [33, 96] width 33 height 21
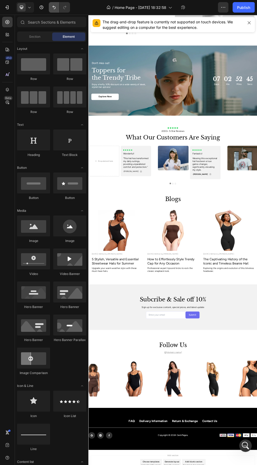
click at [53, 9] on icon "Undo/Redo" at bounding box center [53, 7] width 5 height 5
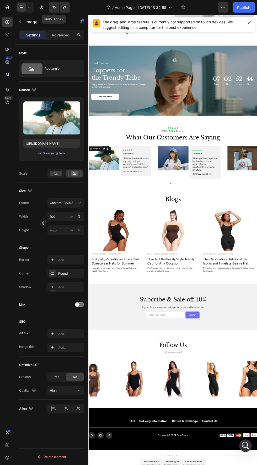
click at [122, 278] on img at bounding box center [116, 282] width 57 height 46
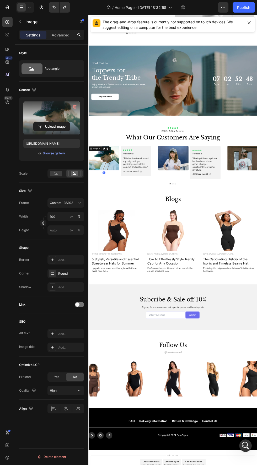
click at [31, 113] on label at bounding box center [51, 117] width 57 height 33
click at [34, 122] on input "file" at bounding box center [52, 126] width 36 height 9
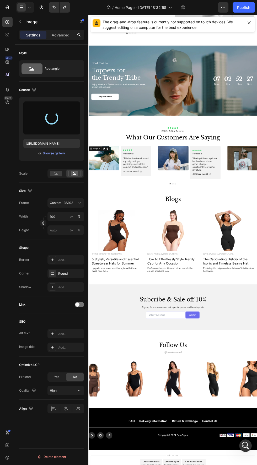
type input "https://cdn.shopify.com/s/files/1/0944/1414/3862/files/gempages_586170484727481…"
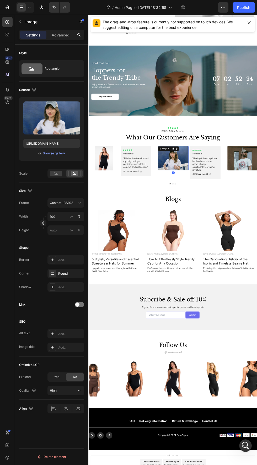
click at [252, 278] on img at bounding box center [245, 282] width 57 height 46
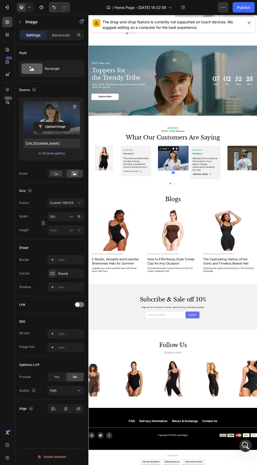
click at [43, 109] on label at bounding box center [51, 117] width 57 height 33
click at [43, 122] on input "file" at bounding box center [52, 126] width 36 height 9
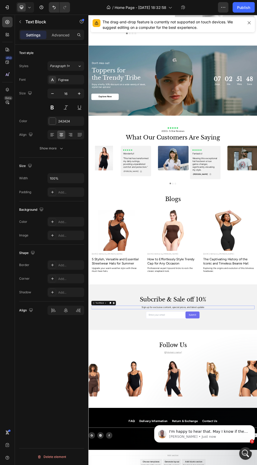
scroll to position [854, 0]
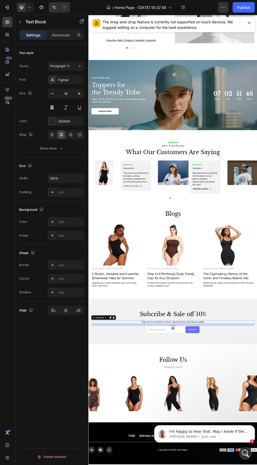
click at [235, 449] on html "I'm happy to hear that. May I know if there is anything else I can help you wit…" at bounding box center [204, 432] width 105 height 37
click at [245, 453] on icon "Open Intercom Messenger" at bounding box center [244, 452] width 9 height 9
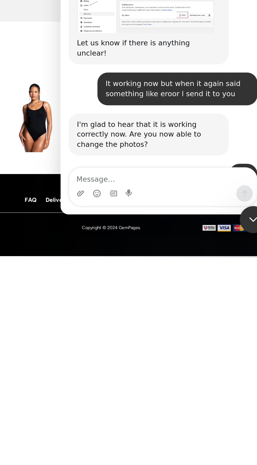
scroll to position [0, 0]
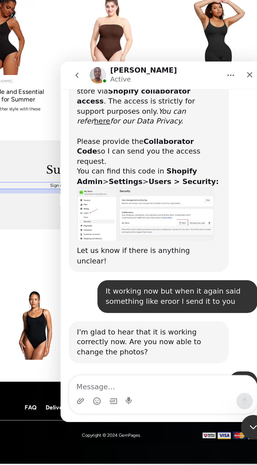
click at [125, 227] on textarea "Message…" at bounding box center [113, 226] width 96 height 9
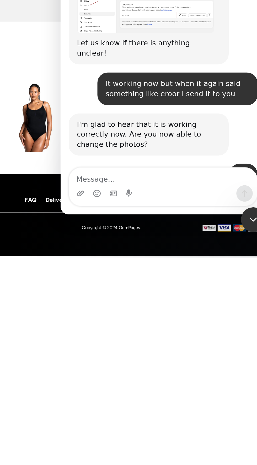
type textarea "M"
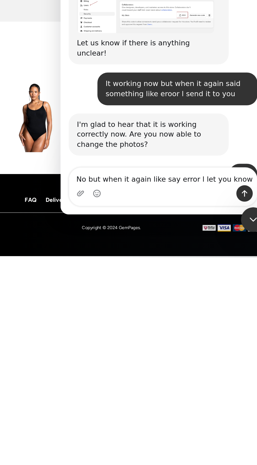
type textarea "No but when it again like say error l let you know"
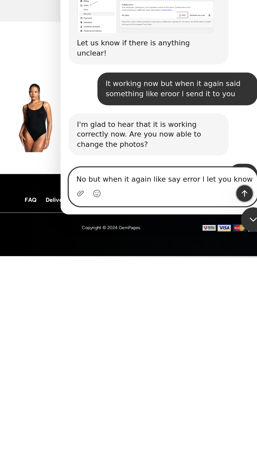
click at [151, 29] on button "Send a message…" at bounding box center [154, 28] width 8 height 8
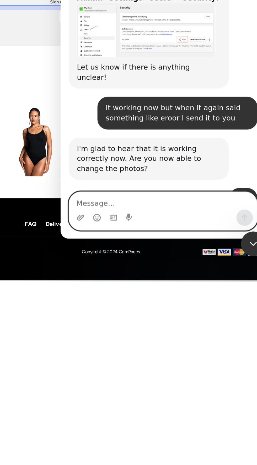
scroll to position [357, 0]
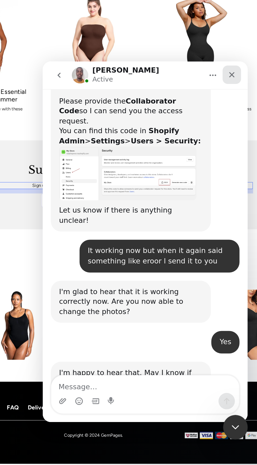
click at [141, 67] on div "Close" at bounding box center [138, 67] width 9 height 9
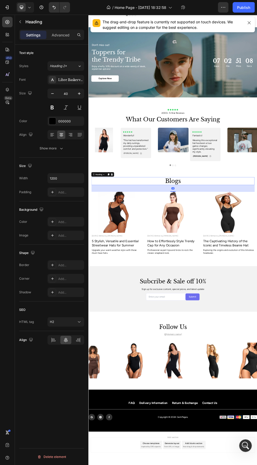
scroll to position [378, 0]
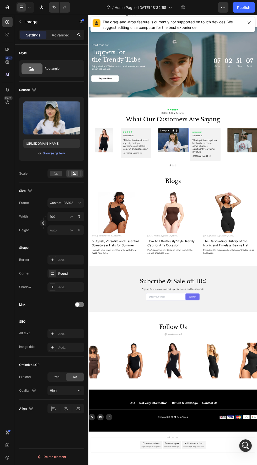
click at [249, 245] on img at bounding box center [245, 248] width 57 height 46
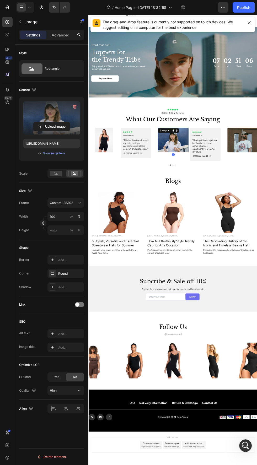
click at [50, 111] on label at bounding box center [51, 117] width 57 height 33
click at [50, 122] on input "file" at bounding box center [52, 126] width 36 height 9
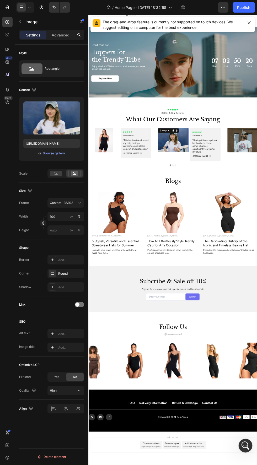
click at [241, 446] on icon "Open Intercom Messenger" at bounding box center [244, 444] width 9 height 9
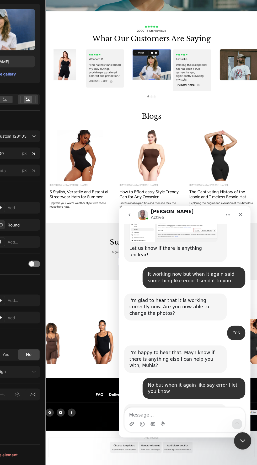
scroll to position [403, 0]
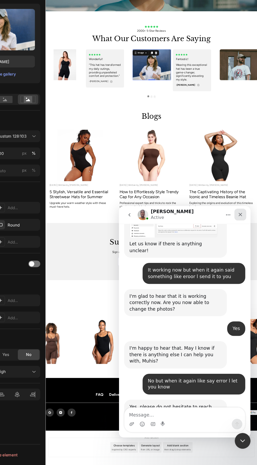
click at [216, 214] on icon "Close" at bounding box center [215, 212] width 4 height 4
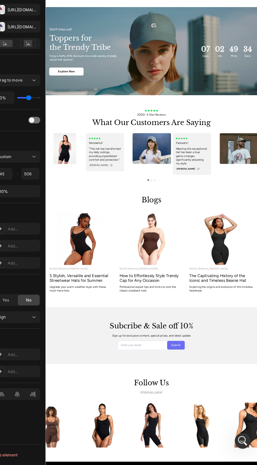
scroll to position [644, 0]
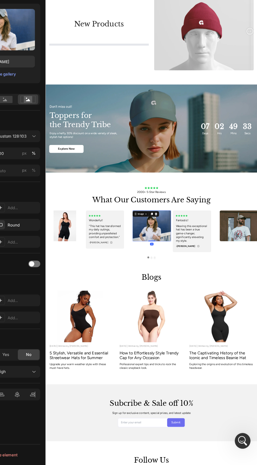
click at [201, 387] on img at bounding box center [202, 384] width 57 height 46
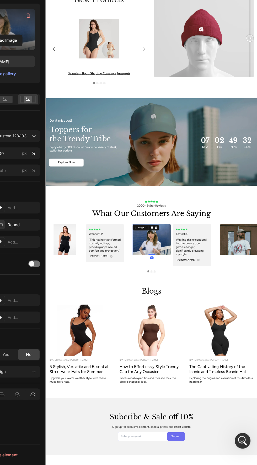
click at [62, 111] on label at bounding box center [51, 117] width 57 height 33
click at [62, 122] on input "file" at bounding box center [52, 126] width 36 height 9
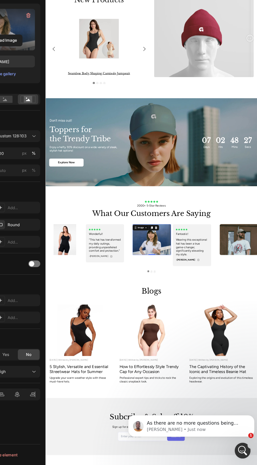
scroll to position [447, 0]
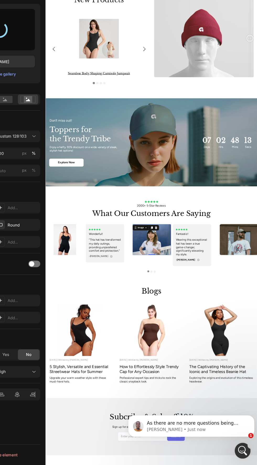
type input "[URL][DOMAIN_NAME]"
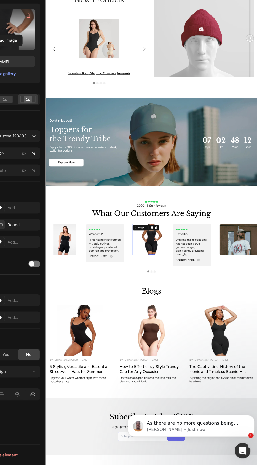
scroll to position [0, 0]
click at [237, 449] on icon "Open Intercom Messenger" at bounding box center [240, 448] width 9 height 9
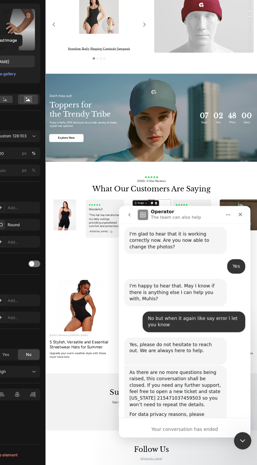
scroll to position [670, 0]
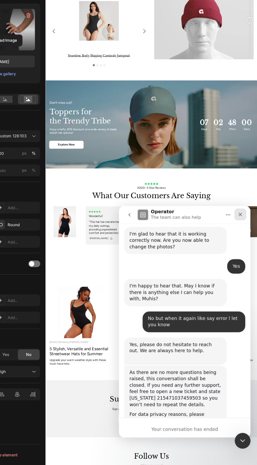
click at [213, 212] on icon "Close" at bounding box center [215, 212] width 4 height 4
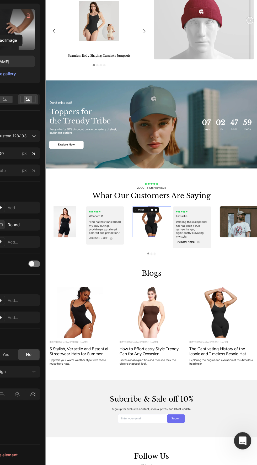
click at [236, 435] on div "Open Intercom Messenger" at bounding box center [239, 437] width 17 height 17
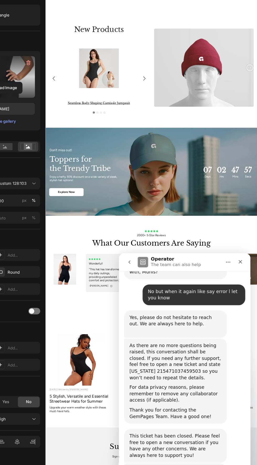
scroll to position [513, 0]
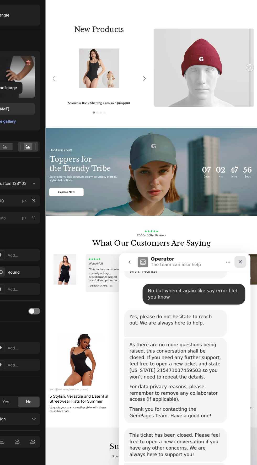
click at [215, 261] on icon "Close" at bounding box center [215, 260] width 4 height 4
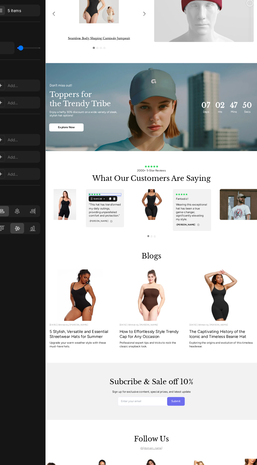
scroll to position [766, 0]
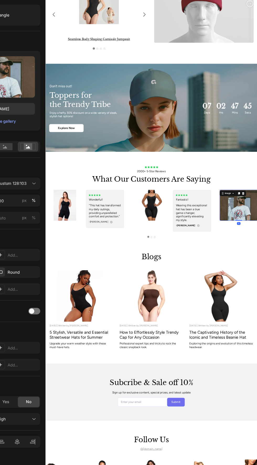
click at [69, 111] on label at bounding box center [51, 117] width 57 height 33
click at [69, 122] on input "file" at bounding box center [52, 126] width 36 height 9
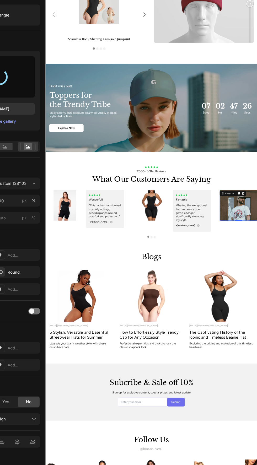
type input "[URL][DOMAIN_NAME]"
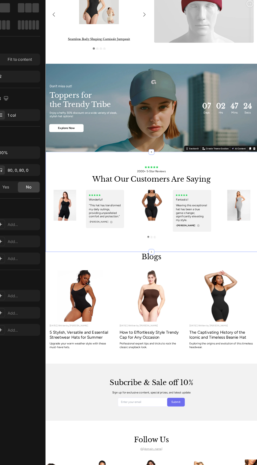
click at [256, 395] on div "Icon Icon Icon Icon Icon Icon List 2000+ 5-Star Reviews Text Block what our cus…" at bounding box center [202, 325] width 314 height 148
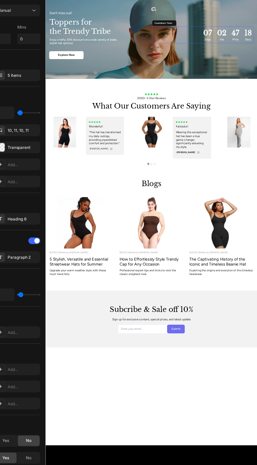
scroll to position [508, 0]
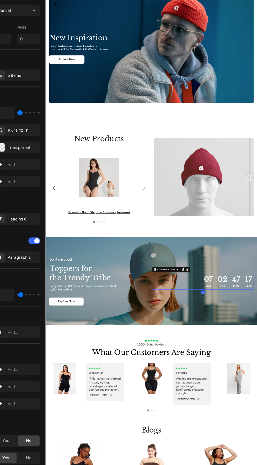
click at [231, 422] on div "Countdown Timer" at bounding box center [231, 426] width 57 height 8
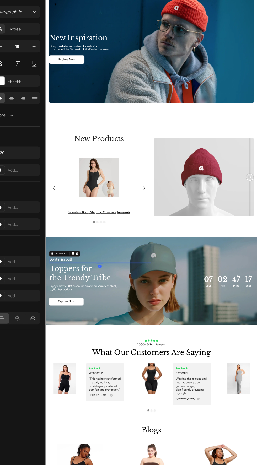
click at [180, 409] on div "Don’t miss out!" at bounding box center [126, 412] width 151 height 8
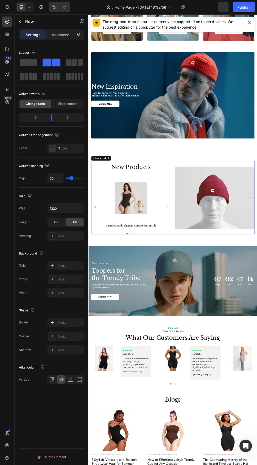
scroll to position [507, 0]
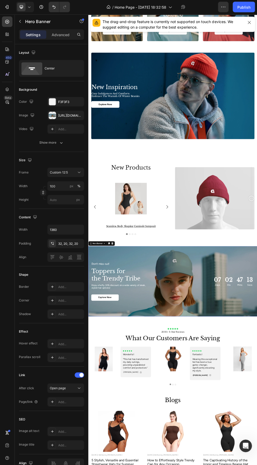
click at [52, 115] on div at bounding box center [52, 115] width 7 height 7
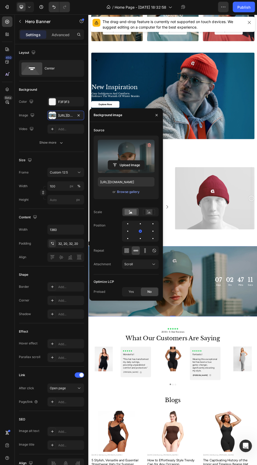
click at [123, 144] on label at bounding box center [126, 156] width 57 height 33
click at [123, 161] on input "file" at bounding box center [126, 165] width 36 height 9
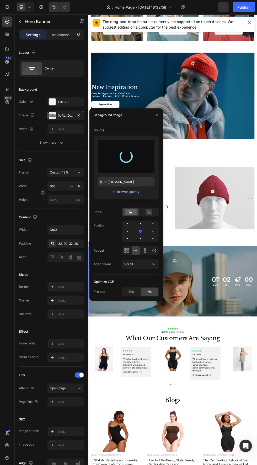
type input "[URL][DOMAIN_NAME]"
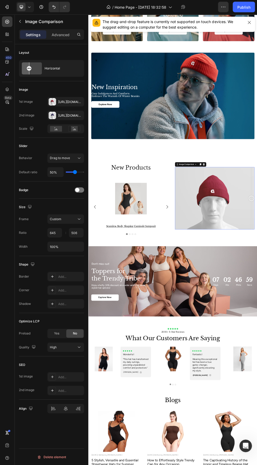
click at [52, 100] on div at bounding box center [52, 101] width 7 height 7
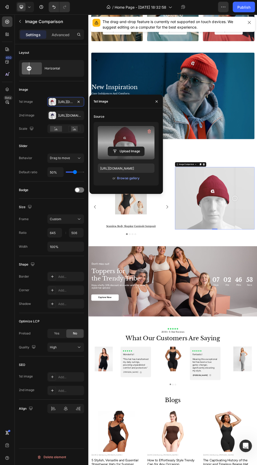
click at [117, 136] on label at bounding box center [126, 142] width 57 height 33
click at [117, 147] on input "file" at bounding box center [126, 151] width 36 height 9
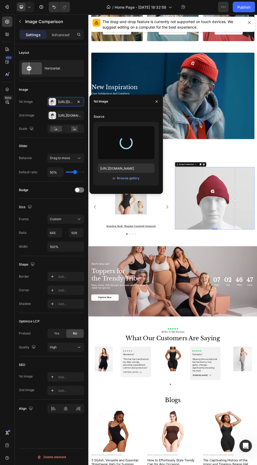
type input "https://cdn.shopify.com/s/files/1/0944/1414/3862/files/gempages_586170484727481…"
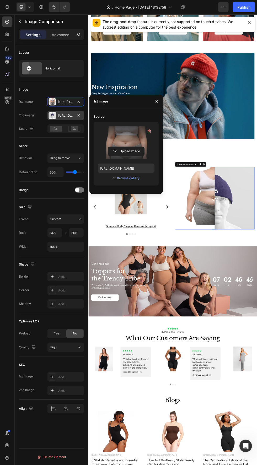
click at [53, 112] on div at bounding box center [52, 115] width 7 height 7
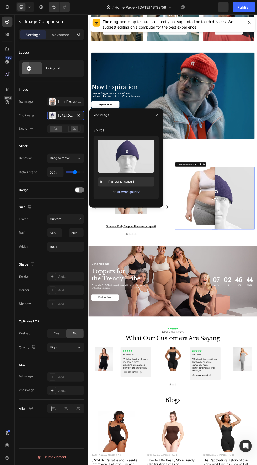
click at [134, 191] on div "Browse gallery" at bounding box center [128, 191] width 22 height 5
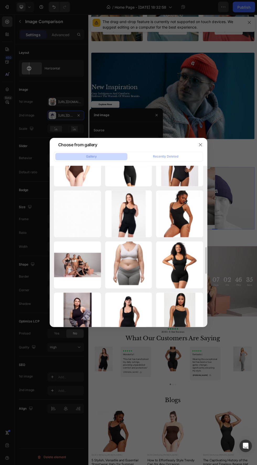
scroll to position [488, 0]
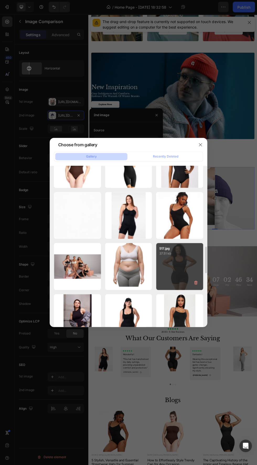
click at [182, 257] on div "517.jpg 37.51 kb" at bounding box center [179, 266] width 47 height 47
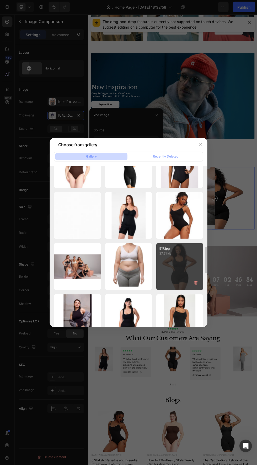
type input "https://cdn.shopify.com/s/files/1/0944/1414/3862/files/gempages_586170484727481…"
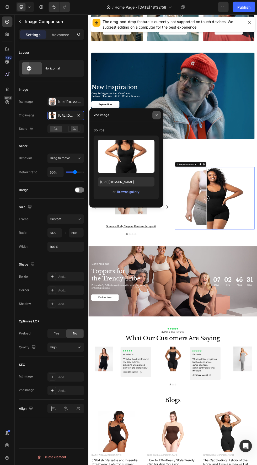
click at [156, 115] on icon "button" at bounding box center [156, 115] width 2 height 2
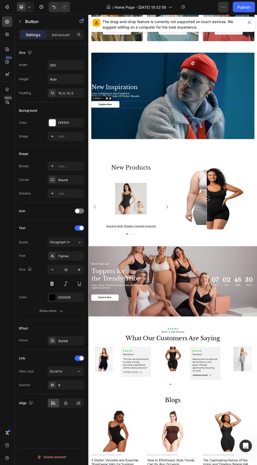
scroll to position [406, 0]
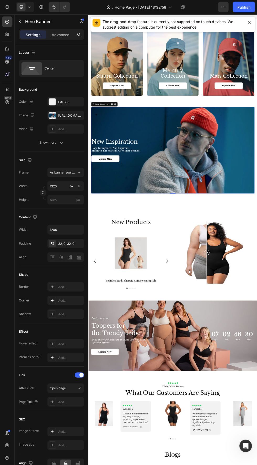
click at [256, 225] on div "Background Image" at bounding box center [245, 266] width 304 height 161
click at [51, 116] on div at bounding box center [52, 115] width 7 height 7
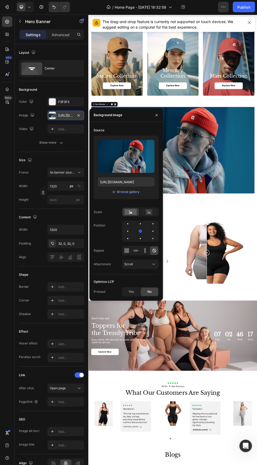
scroll to position [513, 0]
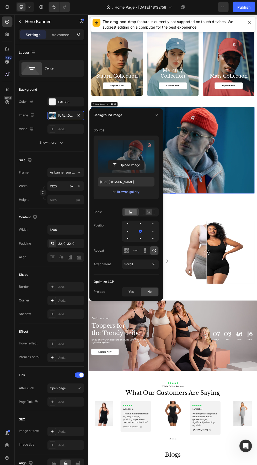
click at [105, 143] on label at bounding box center [126, 156] width 57 height 33
click at [108, 161] on input "file" at bounding box center [126, 165] width 36 height 9
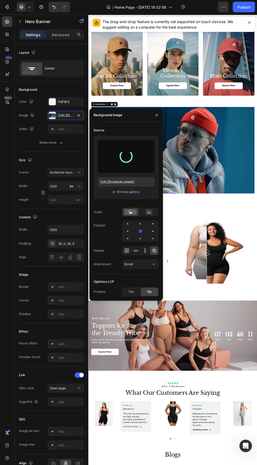
type input "[URL][DOMAIN_NAME]"
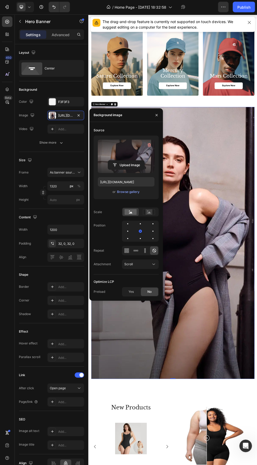
click at [256, 166] on div "Background Image" at bounding box center [245, 104] width 96 height 122
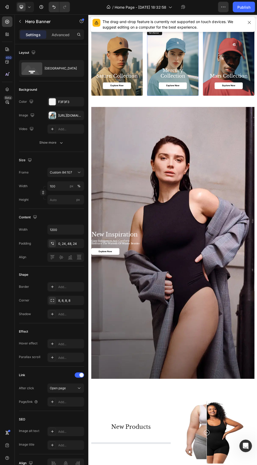
click at [256, 166] on div "Background Image" at bounding box center [245, 104] width 96 height 122
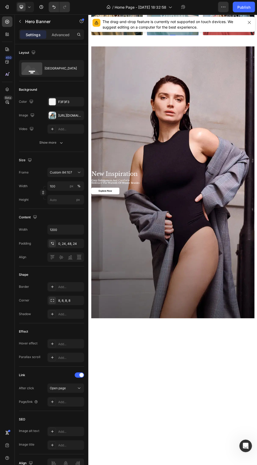
scroll to position [202, 0]
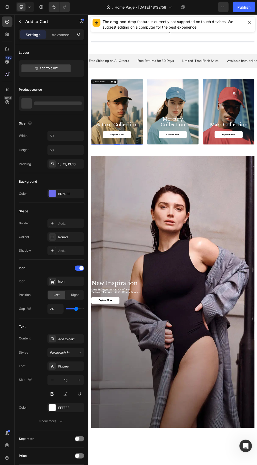
click at [181, 104] on p "Free Returns for 30 Days" at bounding box center [213, 101] width 68 height 8
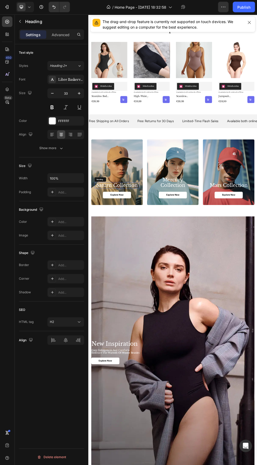
click at [163, 334] on h2 "saturn collection" at bounding box center [142, 333] width 84 height 12
click at [171, 330] on p "saturn collection" at bounding box center [141, 332] width 82 height 10
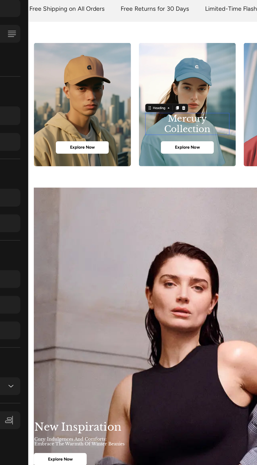
click at [205, 120] on h2 "mercury collection" at bounding box center [186, 121] width 84 height 22
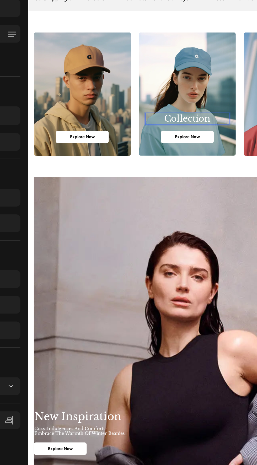
click at [215, 114] on p "collection" at bounding box center [185, 116] width 82 height 10
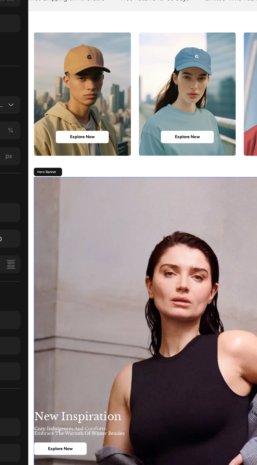
scroll to position [0, 0]
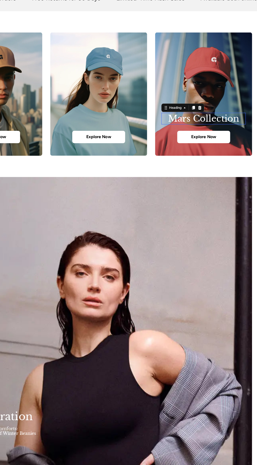
click at [234, 113] on h2 "mars collection" at bounding box center [201, 116] width 84 height 12
click at [233, 115] on p "mars collection" at bounding box center [200, 116] width 82 height 10
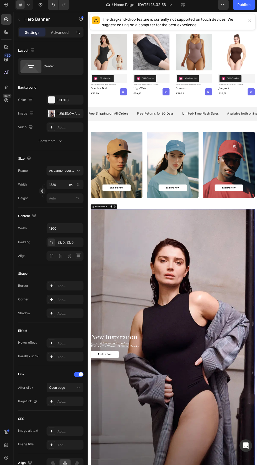
scroll to position [216, 0]
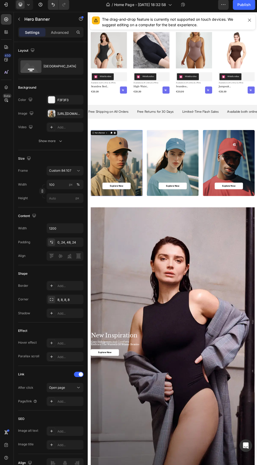
click at [145, 261] on div "Background Image" at bounding box center [141, 291] width 96 height 122
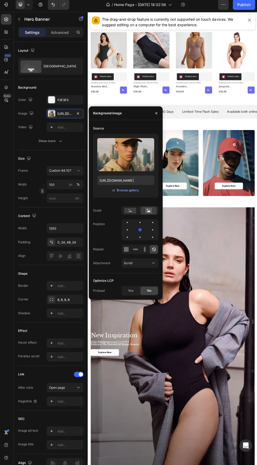
scroll to position [513, 0]
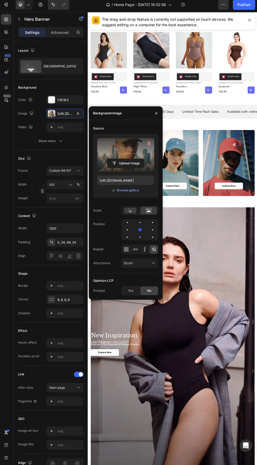
click at [131, 141] on label at bounding box center [126, 156] width 57 height 33
click at [131, 161] on input "file" at bounding box center [126, 165] width 36 height 9
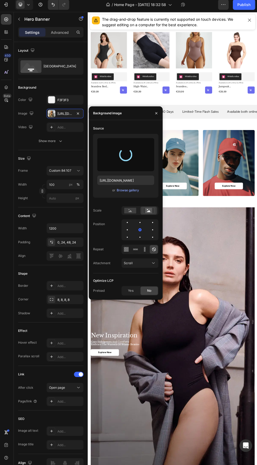
type input "[URL][DOMAIN_NAME]"
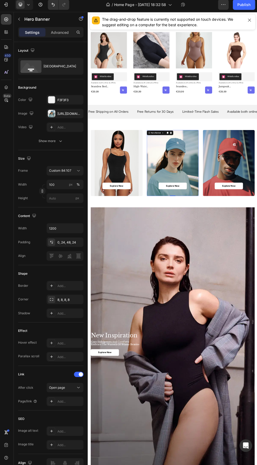
click at [256, 281] on div "Background Image" at bounding box center [245, 291] width 96 height 122
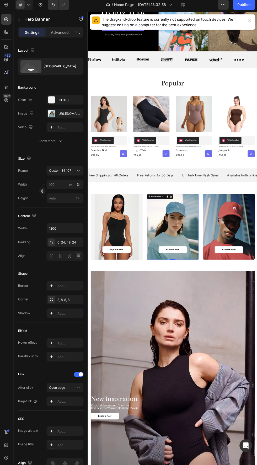
scroll to position [91, 0]
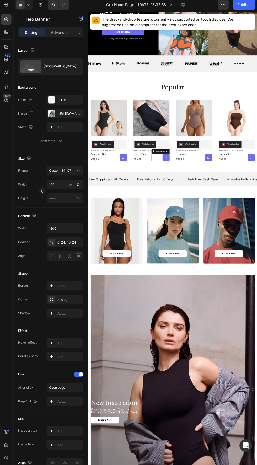
click at [231, 260] on span "Add to cart" at bounding box center [231, 281] width 4 height 50
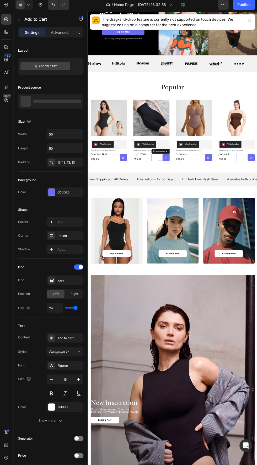
scroll to position [513, 0]
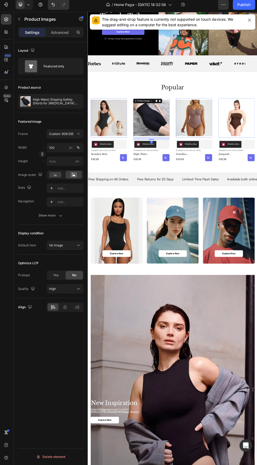
click at [218, 239] on img at bounding box center [205, 207] width 67 height 73
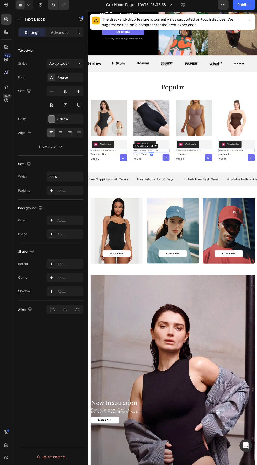
click at [226, 268] on p "Available both online & offline" at bounding box center [205, 268] width 66 height 4
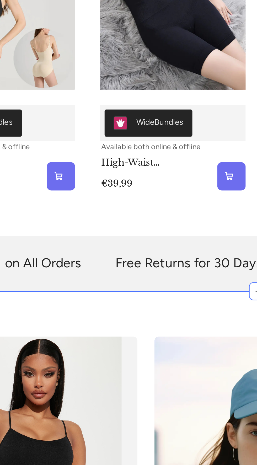
scroll to position [90, 0]
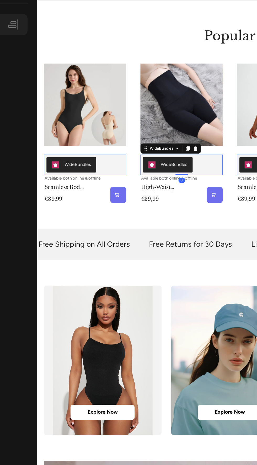
click at [176, 107] on div "WideBundles" at bounding box center [154, 110] width 63 height 13
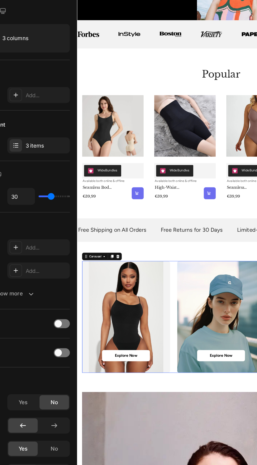
scroll to position [91, 0]
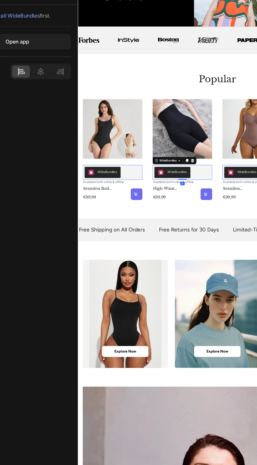
click at [218, 202] on div "WideBundles" at bounding box center [195, 200] width 63 height 13
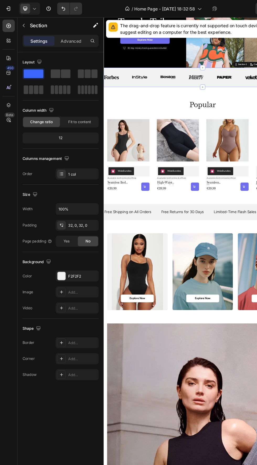
scroll to position [89, 0]
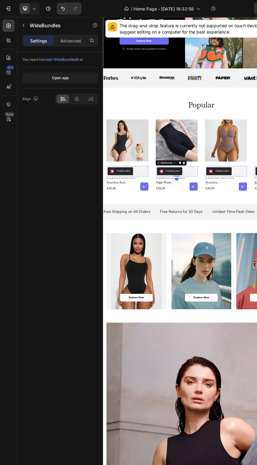
click at [242, 263] on div "WideBundles" at bounding box center [220, 263] width 63 height 13
click at [232, 250] on icon at bounding box center [231, 251] width 3 height 4
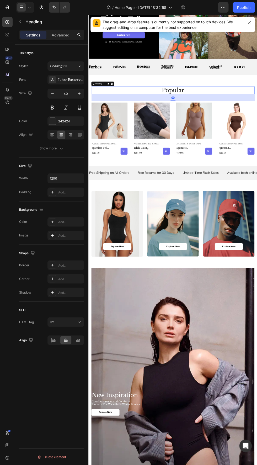
click at [256, 153] on h2 "popular" at bounding box center [245, 155] width 304 height 15
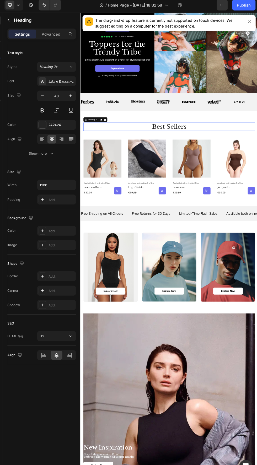
scroll to position [0, 0]
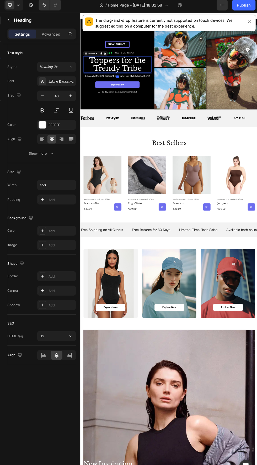
click at [189, 108] on h2 "Toppers for the Trendy Tribe" at bounding box center [146, 104] width 118 height 29
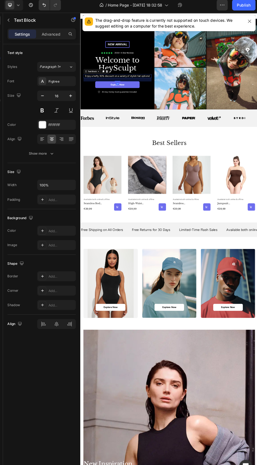
click at [194, 124] on p "Enjoy a hefty 30% discount on a variety of stylish hat options!" at bounding box center [145, 124] width 119 height 5
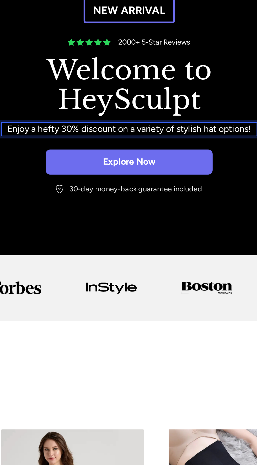
click at [26, 3] on p "Enjoy a hefty 30% discount on a variety of stylish hat options!" at bounding box center [55, 3] width 119 height 5
click at [70, 3] on p "Enjoy a hefty 50% discount on a variety of stylish hat options!" at bounding box center [55, 3] width 119 height 5
click at [72, 3] on p "Enjoy a hefty 50% discount on a variety of stylish hat options!" at bounding box center [55, 3] width 119 height 5
click at [96, 4] on p "Enjoy a hefty 50% discount on a variety of stylish hat options!" at bounding box center [55, 3] width 119 height 5
click at [96, 3] on p "Enjoy a hefty 50% discount on a variety of stylish hat options!" at bounding box center [55, 3] width 119 height 5
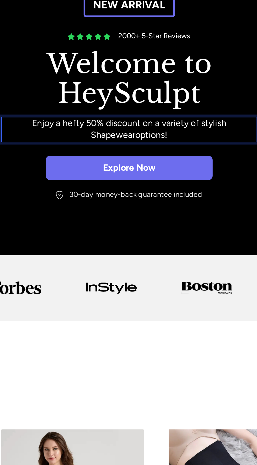
click at [51, 6] on p "Enjoy a hefty 50% discount on a variety of stylish Shapewearoptions!" at bounding box center [55, 3] width 119 height 11
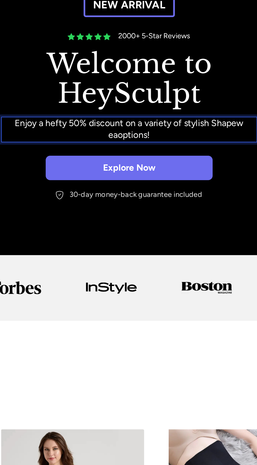
click at [51, 4] on p "Enjoy a hefty 50% discount on a variety of stylish Shapew eaoptions!" at bounding box center [55, 3] width 119 height 11
click at [104, 0] on p "Enjoy a hefty 50% discount on a variety of stylish Shapew ear options!" at bounding box center [55, 3] width 119 height 11
click at [108, 0] on p "Enjoy a hefty 50% discount on a variety of stylish Shapew ear options!" at bounding box center [55, 3] width 119 height 11
click at [36, 0] on p "Enjoy a hefty 50% discount on a variety of stylish Shapewear options!" at bounding box center [55, 3] width 119 height 11
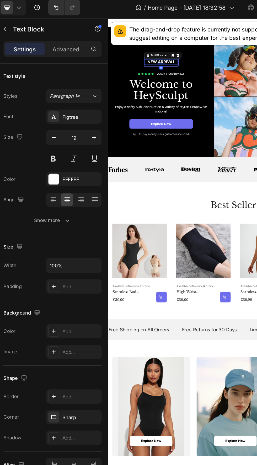
click at [184, 75] on p "New arrival" at bounding box center [173, 72] width 40 height 7
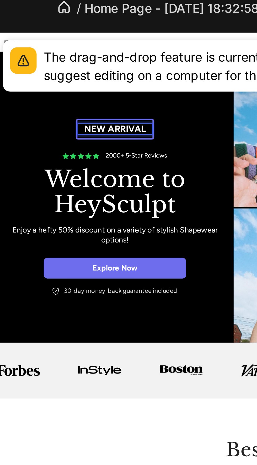
click at [71, 86] on p "New arrival" at bounding box center [61, 85] width 40 height 7
click at [76, 87] on p "New arrival" at bounding box center [61, 85] width 40 height 7
click at [81, 87] on p "New arrival" at bounding box center [61, 85] width 40 height 7
click at [63, 100] on p "2000+ 5-Star Reviews" at bounding box center [74, 100] width 34 height 4
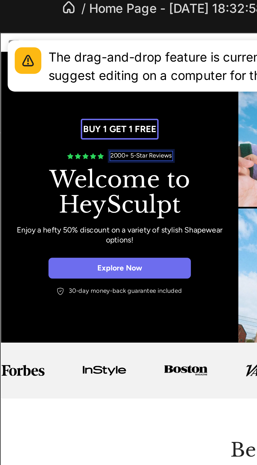
click at [67, 98] on div "2000+ 5-Star Reviews" at bounding box center [77, 100] width 35 height 5
click at [71, 99] on p "2000+ 5-Star Reviews" at bounding box center [78, 100] width 34 height 4
click at [69, 98] on p "2000+ 5-Star Reviews" at bounding box center [78, 100] width 34 height 4
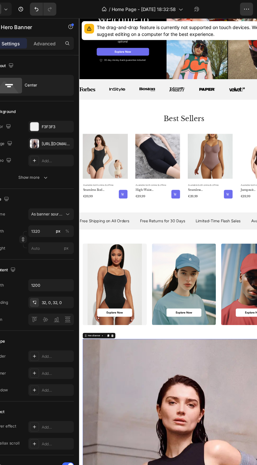
scroll to position [94, 0]
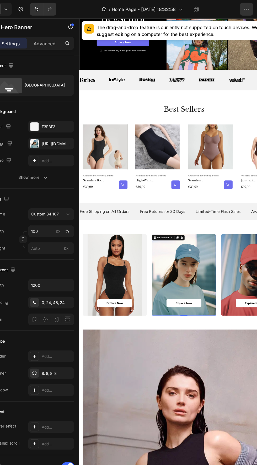
click at [254, 384] on div "Background Image" at bounding box center [236, 403] width 96 height 122
click at [52, 114] on div at bounding box center [52, 115] width 7 height 7
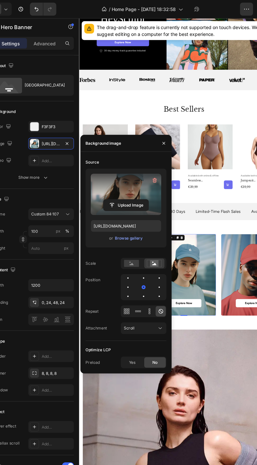
click at [122, 147] on label at bounding box center [126, 156] width 57 height 33
click at [122, 161] on input "file" at bounding box center [126, 165] width 36 height 9
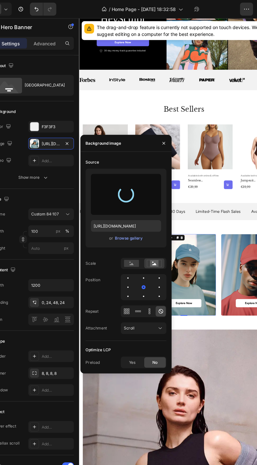
type input "[URL][DOMAIN_NAME]"
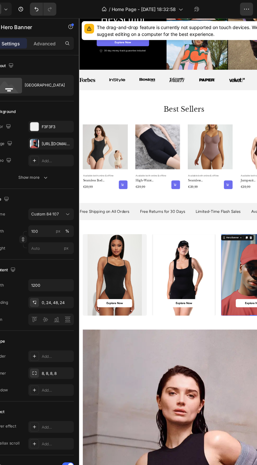
click at [53, 113] on div at bounding box center [52, 115] width 7 height 7
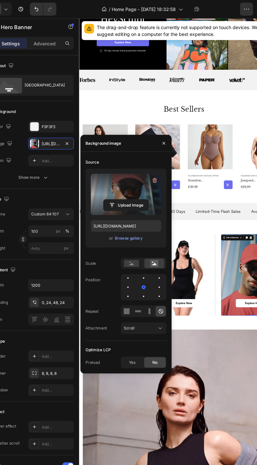
click at [118, 150] on label at bounding box center [126, 156] width 57 height 33
click at [118, 161] on input "file" at bounding box center [126, 165] width 36 height 9
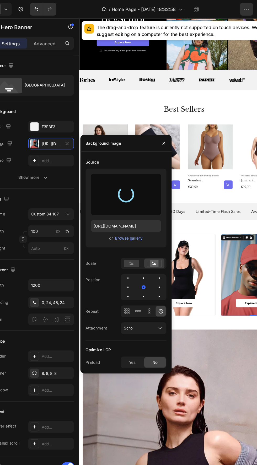
type input "[URL][DOMAIN_NAME]"
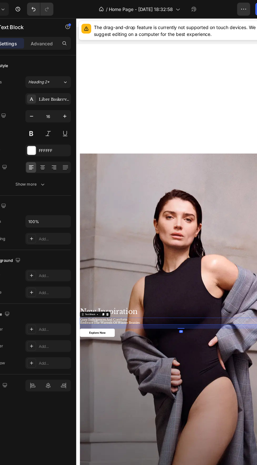
scroll to position [600, 0]
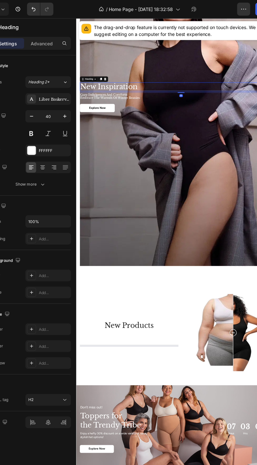
click at [234, 115] on h2 "new inspiration" at bounding box center [233, 120] width 304 height 13
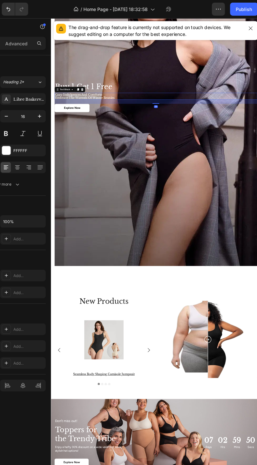
click at [161, 137] on p "cozy indulgences and comforts: embrace the warmth of winter beanies" at bounding box center [208, 135] width 303 height 9
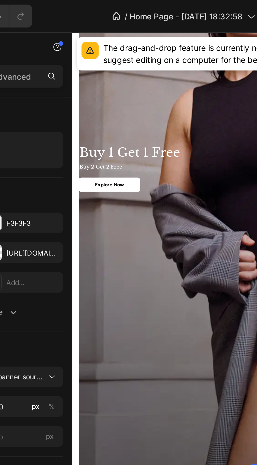
scroll to position [602, 0]
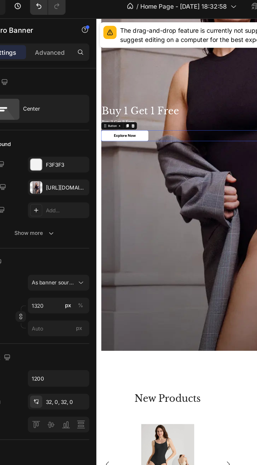
click at [164, 146] on div "Explore Now Button 0" at bounding box center [253, 149] width 304 height 12
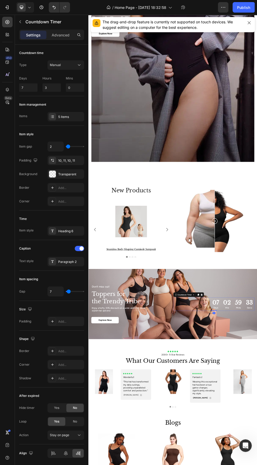
scroll to position [744, 0]
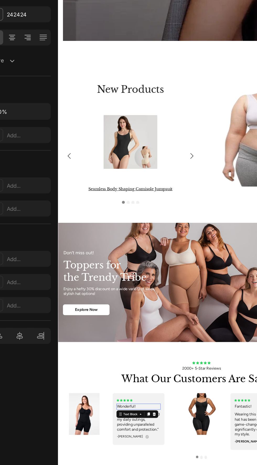
scroll to position [745, 0]
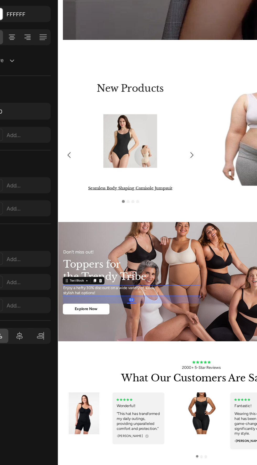
click at [91, 331] on p "Enjoy a hefty 30% discount on a wide variety of sleek, stylish hat options!" at bounding box center [117, 334] width 109 height 11
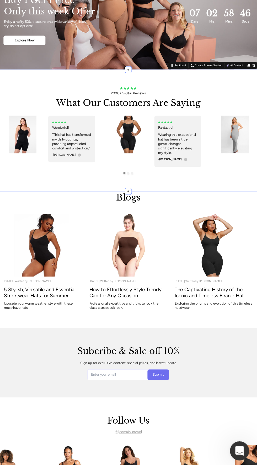
scroll to position [962, 0]
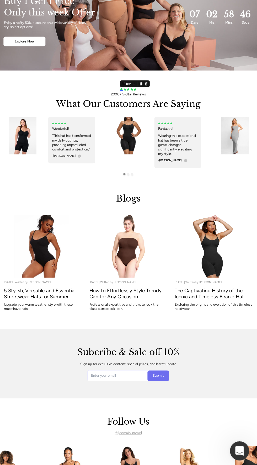
click at [148, 154] on div "0" at bounding box center [147, 156] width 5 height 4
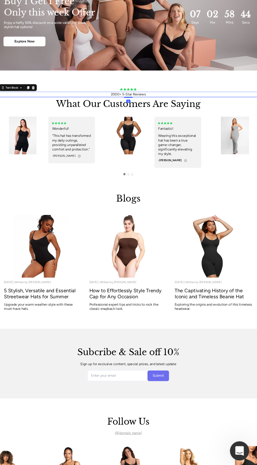
click at [142, 157] on div "2000+ 5-Star Reviews" at bounding box center [156, 160] width 314 height 7
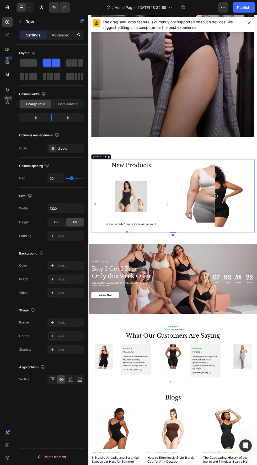
scroll to position [744, 0]
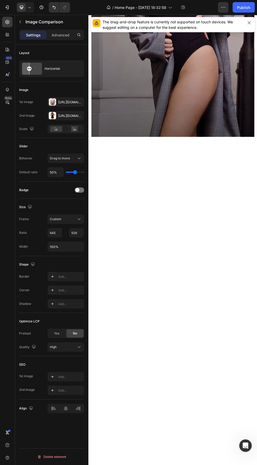
scroll to position [4, 0]
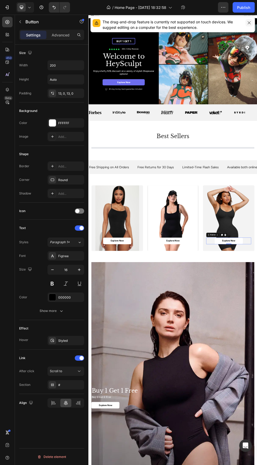
click at [246, 23] on button "button" at bounding box center [248, 22] width 7 height 7
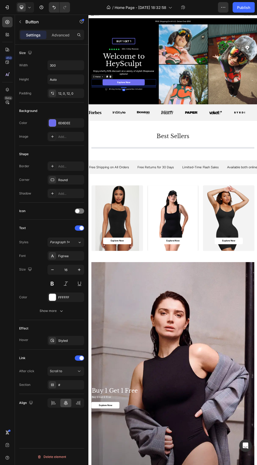
click at [210, 143] on div "Explore Now Button 16" at bounding box center [153, 141] width 120 height 12
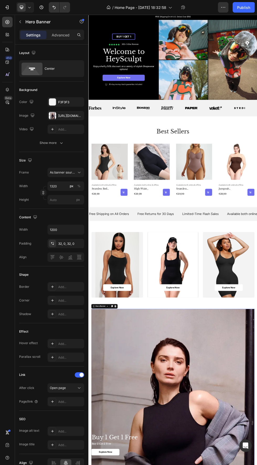
scroll to position [0, 0]
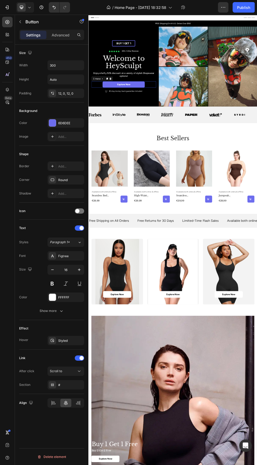
click at [208, 143] on div "Explore Now Button 0" at bounding box center [153, 145] width 120 height 12
click at [67, 370] on div "Scroll to" at bounding box center [63, 370] width 27 height 5
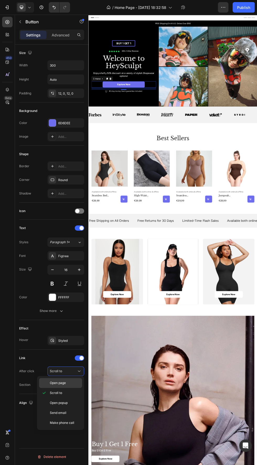
click at [74, 384] on p "Open page" at bounding box center [65, 382] width 30 height 5
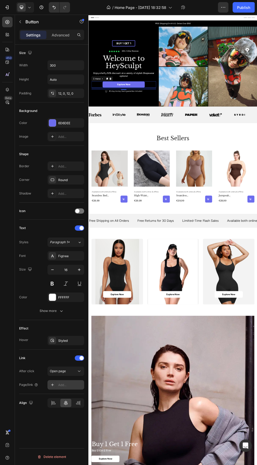
click at [74, 383] on div "Add..." at bounding box center [70, 384] width 25 height 5
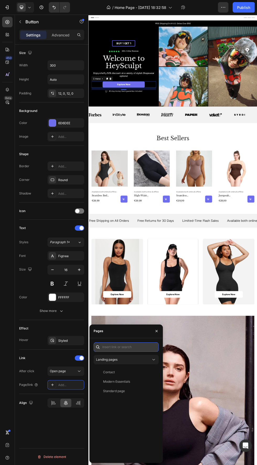
click at [138, 346] on input "text" at bounding box center [125, 346] width 65 height 9
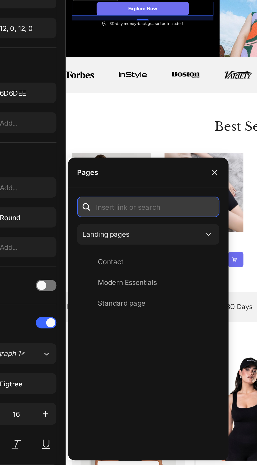
click at [139, 173] on input "text" at bounding box center [125, 174] width 65 height 9
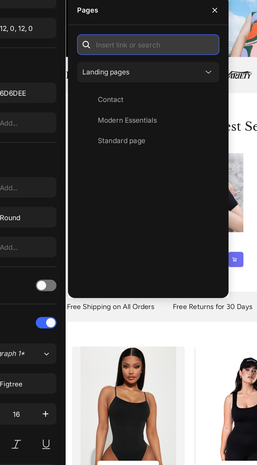
type input "[URL][DOMAIN_NAME]"
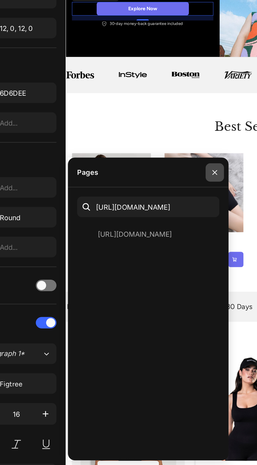
click at [156, 159] on icon "button" at bounding box center [156, 159] width 2 height 2
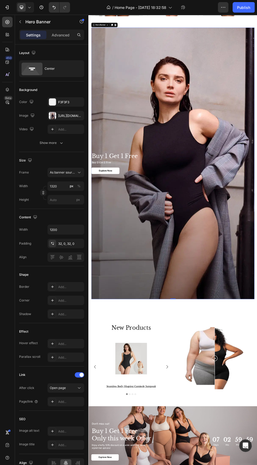
scroll to position [545, 0]
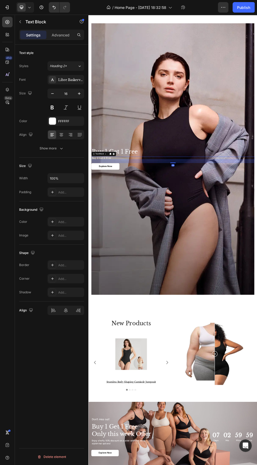
click at [163, 282] on p "buy 2 get 2 free" at bounding box center [245, 282] width 303 height 5
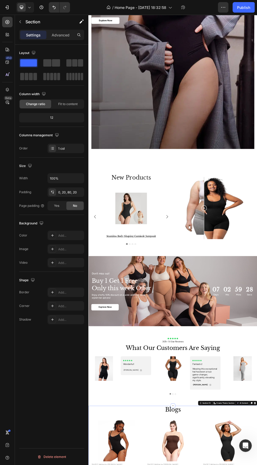
scroll to position [815, 0]
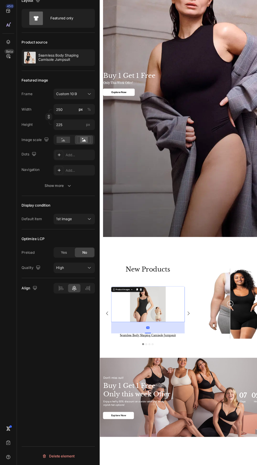
scroll to position [500, 0]
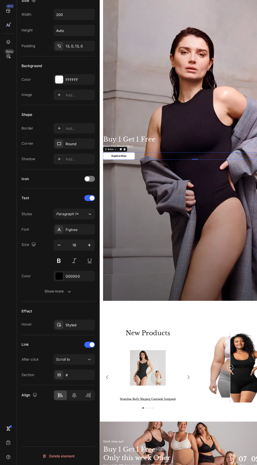
click at [198, 288] on div "Explore Now Button 0" at bounding box center [257, 286] width 304 height 12
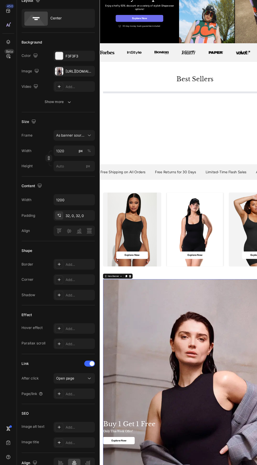
scroll to position [125, 0]
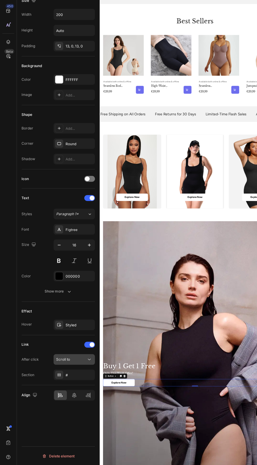
click at [74, 370] on div "Scroll to" at bounding box center [63, 370] width 27 height 5
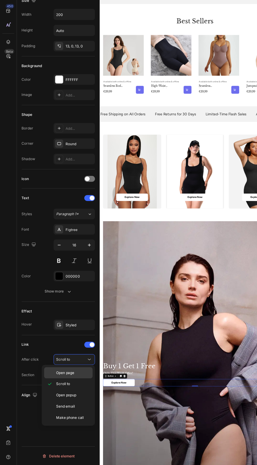
click at [74, 383] on p "Open page" at bounding box center [65, 382] width 30 height 5
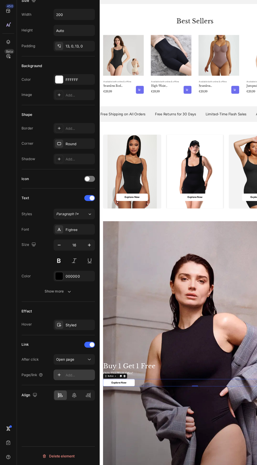
click at [76, 382] on div "Add..." at bounding box center [70, 384] width 25 height 5
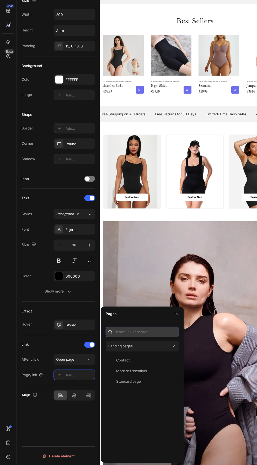
click at [140, 346] on input "text" at bounding box center [125, 346] width 65 height 9
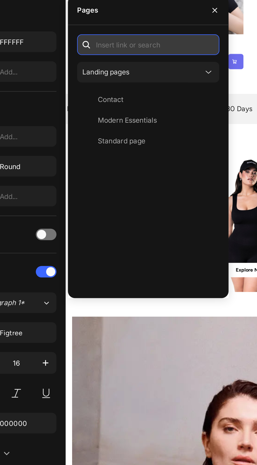
type input "[URL][DOMAIN_NAME]"
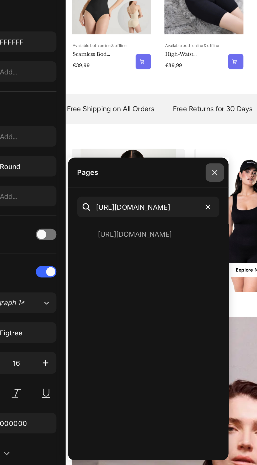
click at [156, 182] on icon "button" at bounding box center [156, 182] width 2 height 2
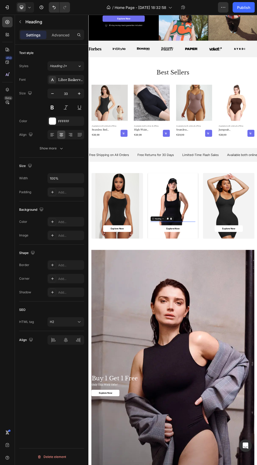
scroll to position [0, 0]
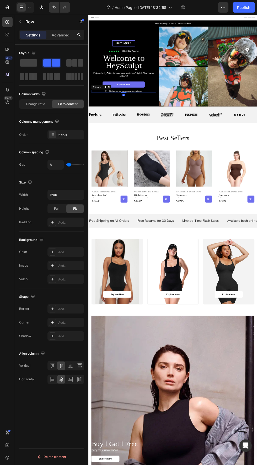
click at [202, 157] on div "Icon 30-day money-back guarantee included Text Block Row 0" at bounding box center [153, 157] width 120 height 5
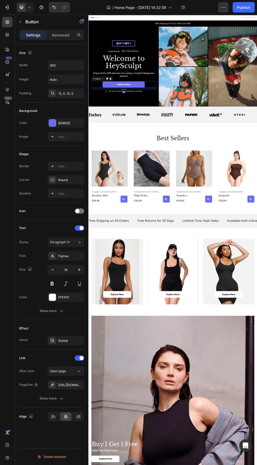
click at [210, 139] on div "Explore Now Button 16" at bounding box center [153, 145] width 120 height 12
click at [74, 383] on div "[URL][DOMAIN_NAME]" at bounding box center [65, 384] width 37 height 9
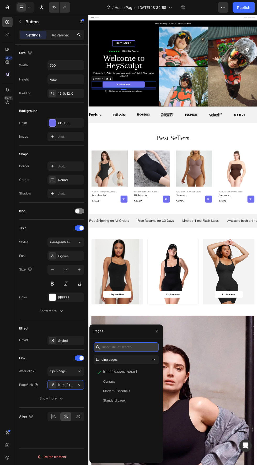
click at [141, 346] on input "text" at bounding box center [125, 346] width 65 height 9
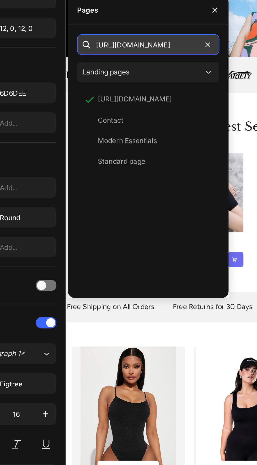
scroll to position [0, 1]
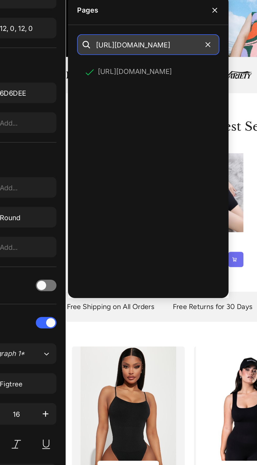
type input "[URL][DOMAIN_NAME]"
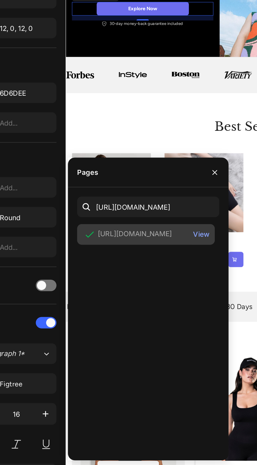
click at [137, 188] on div "[URL][DOMAIN_NAME]" at bounding box center [120, 187] width 34 height 5
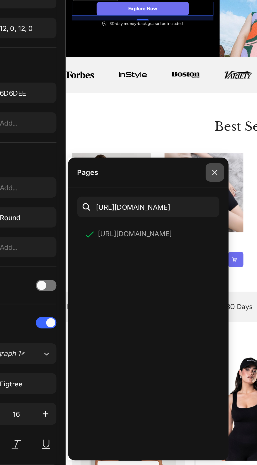
click at [156, 159] on icon "button" at bounding box center [156, 159] width 4 height 4
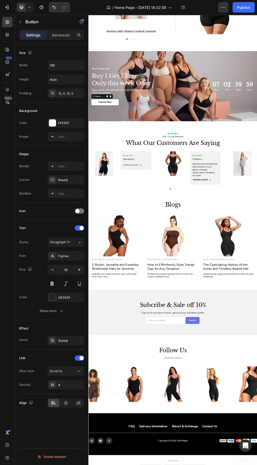
scroll to position [513, 0]
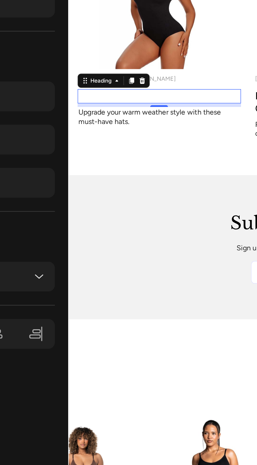
scroll to position [526, 0]
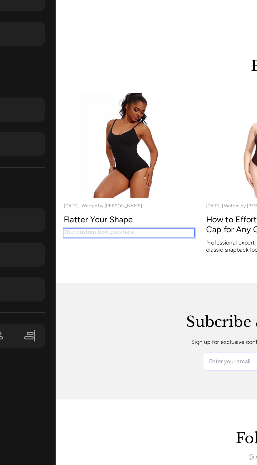
click at [127, 60] on div "Rich Text Editor. Editing area: main" at bounding box center [109, 57] width 96 height 7
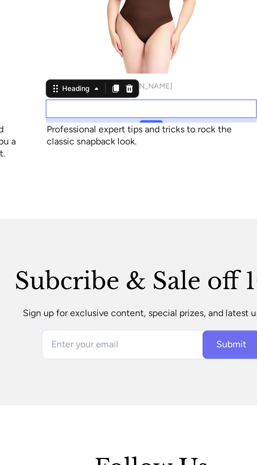
scroll to position [526, 0]
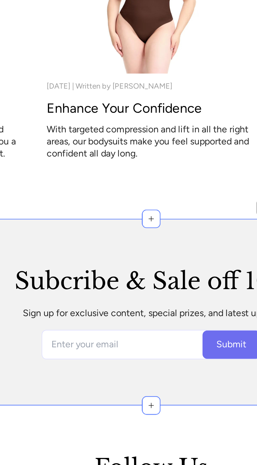
scroll to position [0, 0]
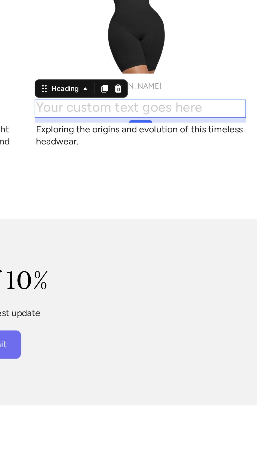
scroll to position [526, 0]
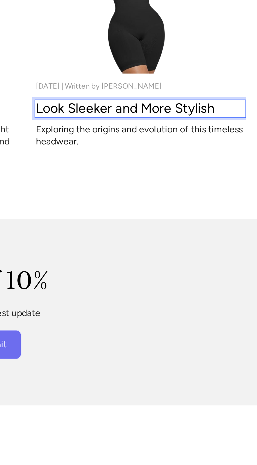
scroll to position [513, 0]
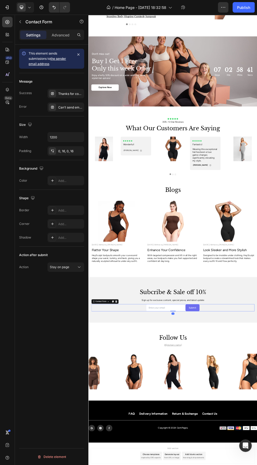
scroll to position [1189, 0]
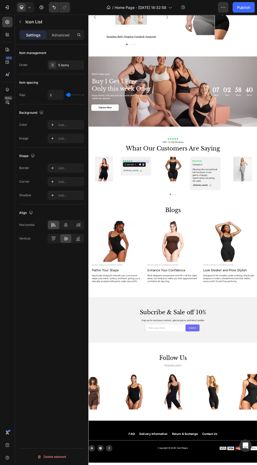
click at [188, 287] on div "Icon Icon Icon Icon Icon" at bounding box center [176, 287] width 49 height 3
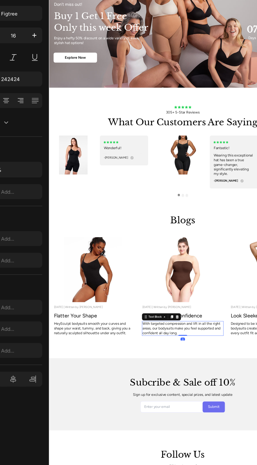
scroll to position [1190, 0]
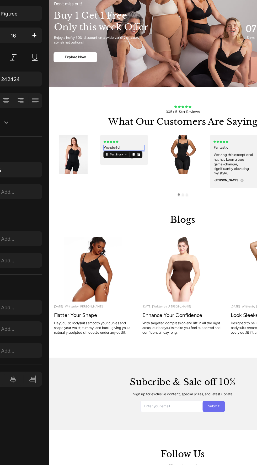
click at [144, 192] on div "Wonderful!" at bounding box center [137, 189] width 49 height 7
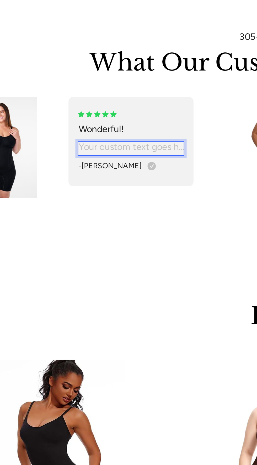
scroll to position [526, 0]
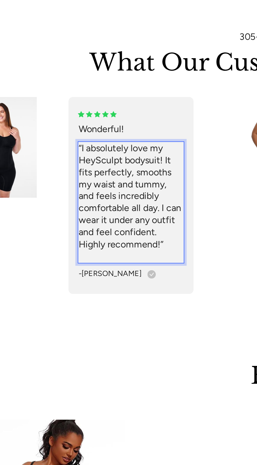
scroll to position [513, 0]
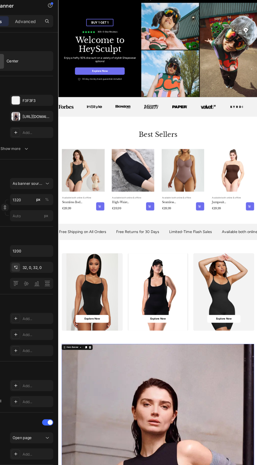
scroll to position [0, 0]
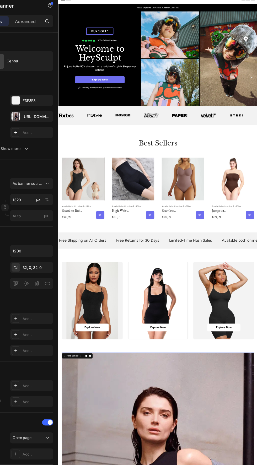
click at [136, 51] on p "Buy 1 Get 1" at bounding box center [123, 51] width 40 height 7
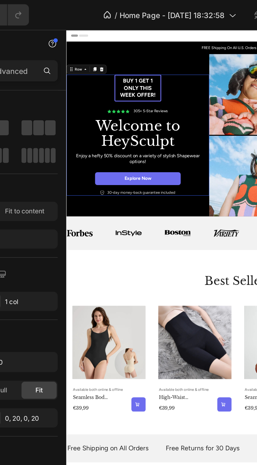
scroll to position [0, 0]
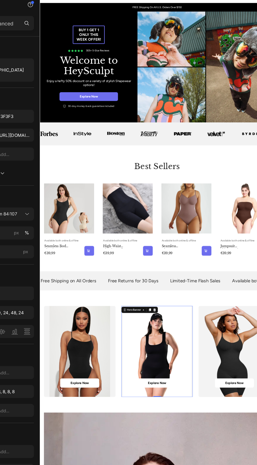
click at [198, 447] on div "Background Image" at bounding box center [197, 474] width 96 height 122
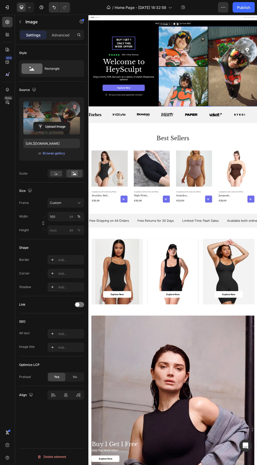
click at [48, 113] on label at bounding box center [51, 117] width 57 height 33
click at [48, 122] on input "file" at bounding box center [52, 126] width 36 height 9
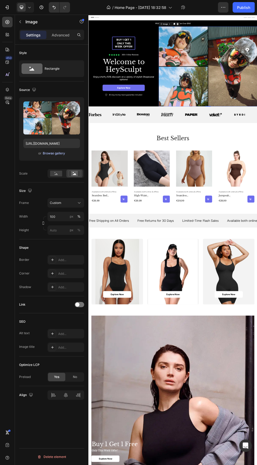
click at [57, 152] on div "Browse gallery" at bounding box center [54, 153] width 22 height 5
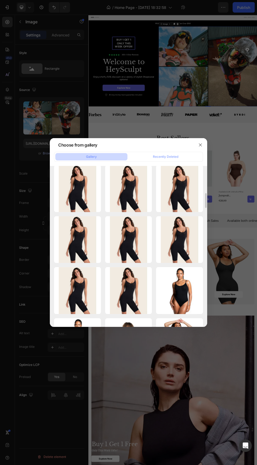
scroll to position [307, 0]
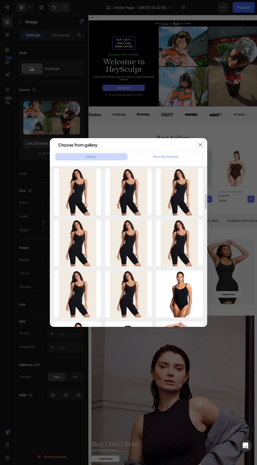
click at [201, 144] on icon "button" at bounding box center [200, 145] width 4 height 4
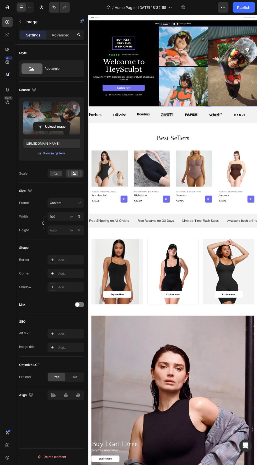
click at [56, 121] on label at bounding box center [51, 117] width 57 height 33
click at [56, 122] on input "file" at bounding box center [52, 126] width 36 height 9
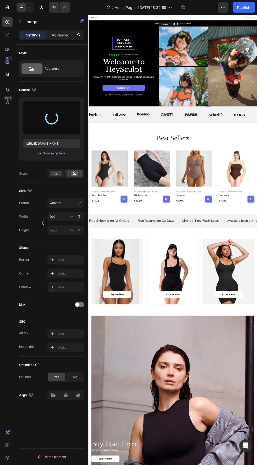
type input "[URL][DOMAIN_NAME]"
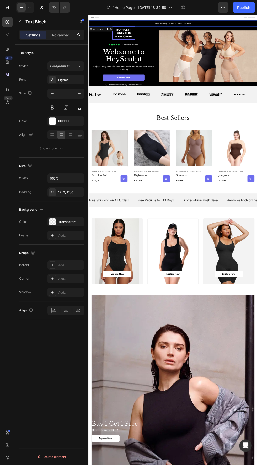
click at [256, 34] on div "FREE Shipping On All U.S. Orders Over $150" at bounding box center [245, 31] width 314 height 12
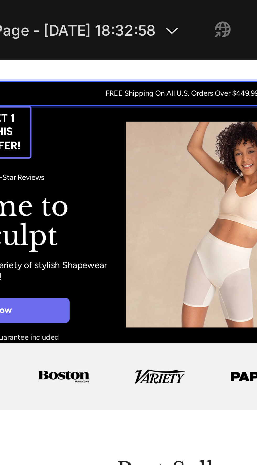
click at [30, 72] on p "FREE Shipping On All U.S. Orders Over $449.99" at bounding box center [1, 74] width 313 height 5
click at [0, 72] on p "FREE Shipping On All U.S. Orders Over $49.99" at bounding box center [1, 74] width 313 height 5
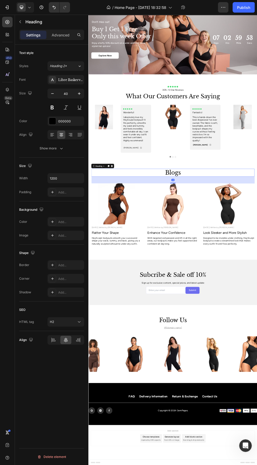
scroll to position [1150, 0]
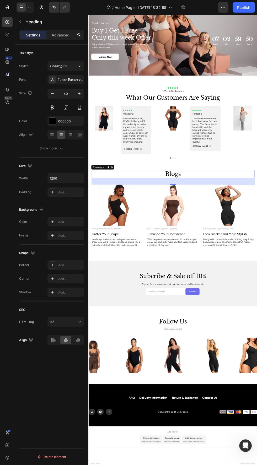
click at [256, 306] on p "Blogs" at bounding box center [245, 312] width 303 height 14
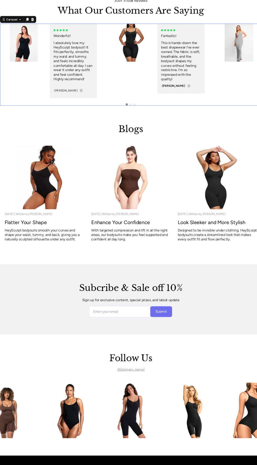
scroll to position [1151, 0]
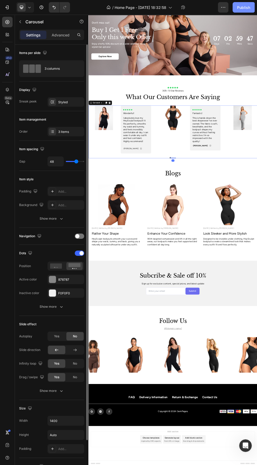
click at [245, 11] on button "Publish" at bounding box center [243, 7] width 22 height 10
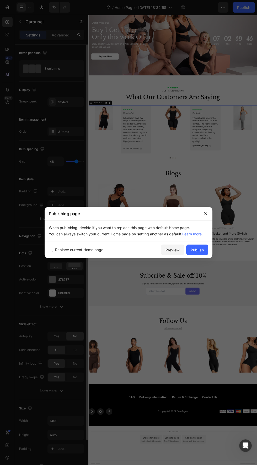
click at [48, 247] on div "Replace current Home page Preview Publish" at bounding box center [129, 249] width 168 height 17
click at [56, 252] on span "Replace current Home page" at bounding box center [79, 249] width 48 height 6
checkbox input "true"
click at [212, 216] on div at bounding box center [128, 232] width 257 height 465
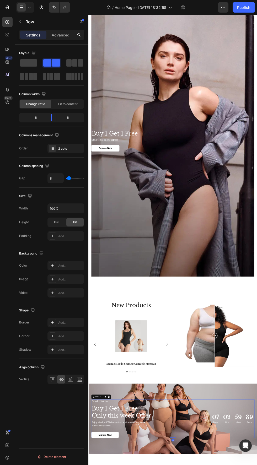
scroll to position [408, 0]
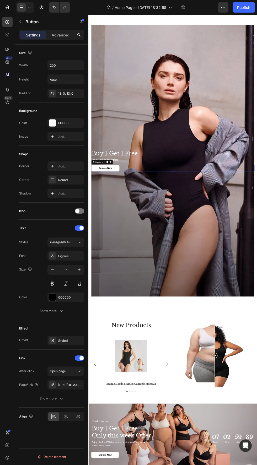
click at [183, 302] on div "Explore Now Button 0" at bounding box center [245, 301] width 304 height 12
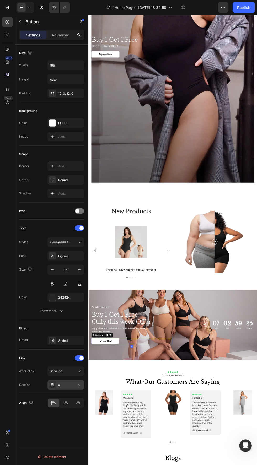
click at [73, 383] on div "#" at bounding box center [65, 384] width 15 height 5
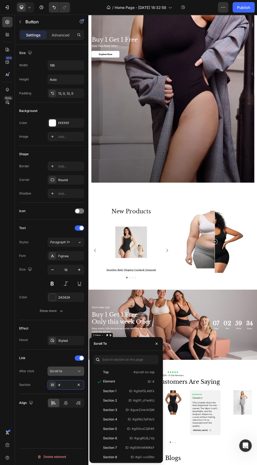
click at [74, 368] on div "Scroll to" at bounding box center [63, 370] width 27 height 5
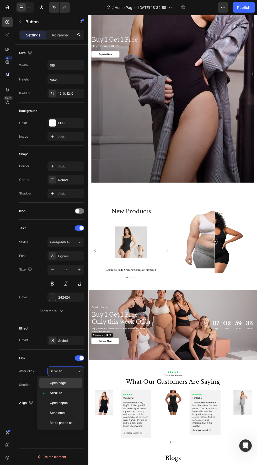
click at [79, 382] on p "Open page" at bounding box center [65, 382] width 30 height 5
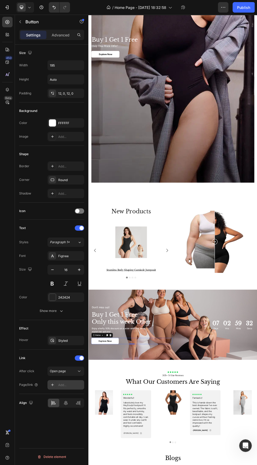
click at [76, 384] on div "Add..." at bounding box center [70, 384] width 25 height 5
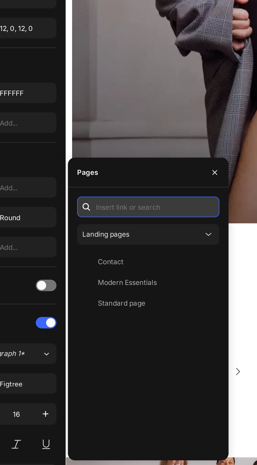
click at [138, 174] on input "text" at bounding box center [125, 174] width 65 height 9
click at [142, 175] on input "text" at bounding box center [125, 174] width 65 height 9
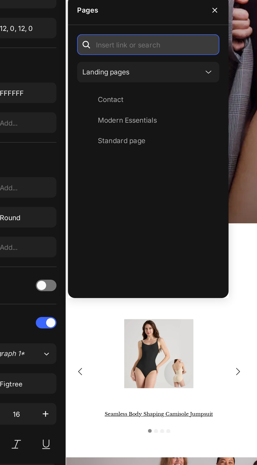
type input "[URL][DOMAIN_NAME]"
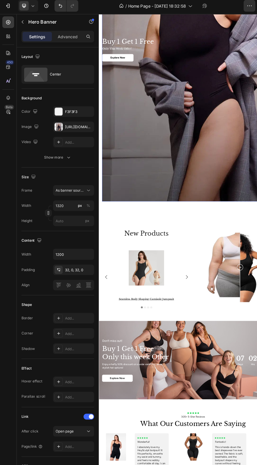
scroll to position [570, 0]
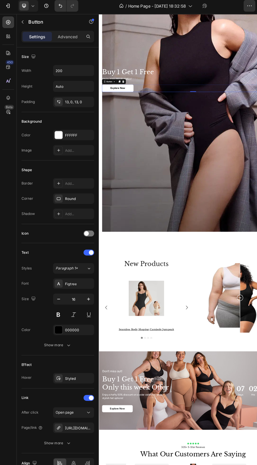
click at [215, 136] on div "Explore Now Button 0" at bounding box center [256, 137] width 304 height 12
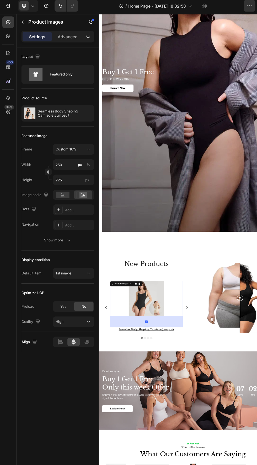
scroll to position [731, 0]
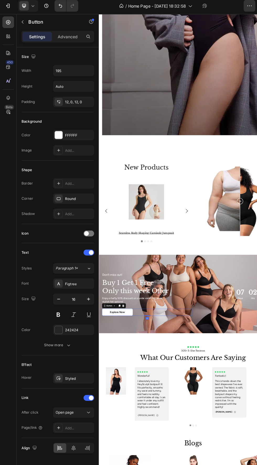
click at [76, 382] on div "Add..." at bounding box center [70, 384] width 25 height 5
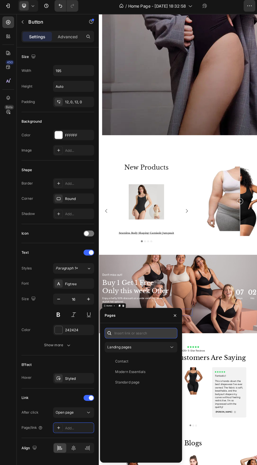
click at [136, 301] on input "text" at bounding box center [125, 299] width 65 height 9
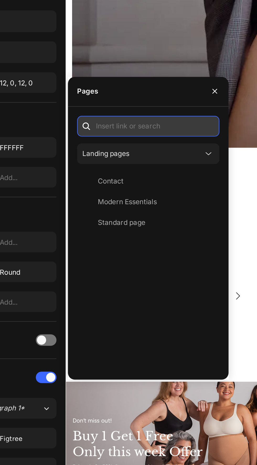
type input "[URL][DOMAIN_NAME]"
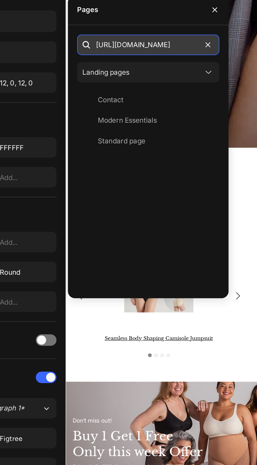
scroll to position [0, 1]
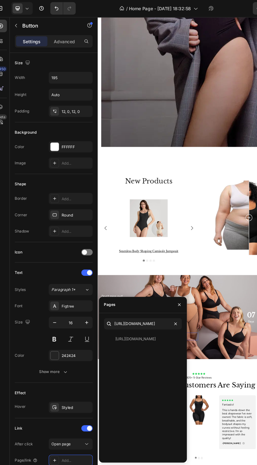
click at [245, 307] on div "Product Images seamless body shaping camisole jumpsuit Product Title Row Produc…" at bounding box center [177, 346] width 142 height 90
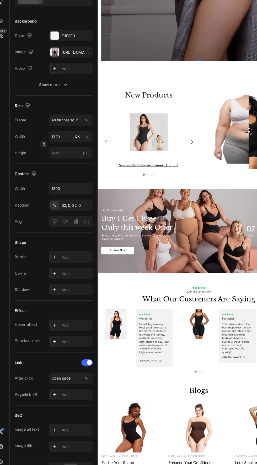
scroll to position [0, 0]
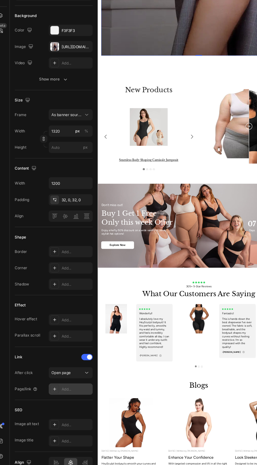
click at [78, 399] on div "Add..." at bounding box center [70, 401] width 25 height 5
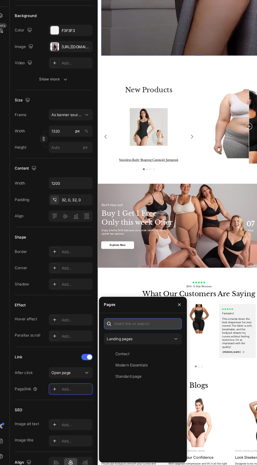
click at [137, 346] on input "text" at bounding box center [125, 346] width 65 height 9
click at [136, 348] on input "text" at bounding box center [125, 346] width 65 height 9
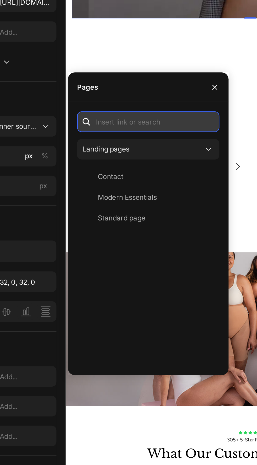
type input "[URL][DOMAIN_NAME]"
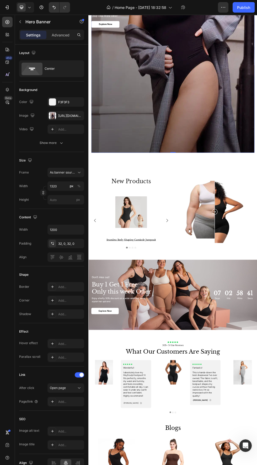
scroll to position [624, 0]
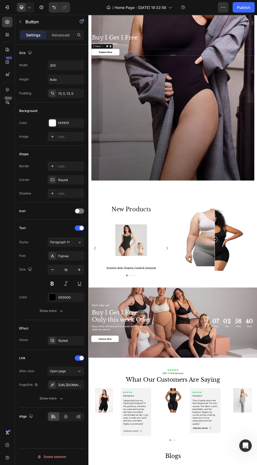
click at [200, 84] on div "Explore Now Button 0" at bounding box center [245, 84] width 304 height 12
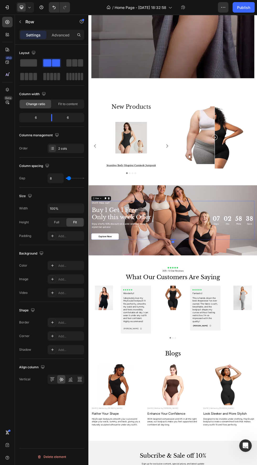
scroll to position [818, 0]
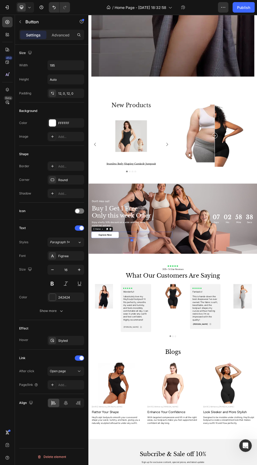
click at [193, 422] on div "Explore Now Button 0" at bounding box center [168, 425] width 151 height 12
click at [69, 383] on div "Add..." at bounding box center [70, 384] width 25 height 5
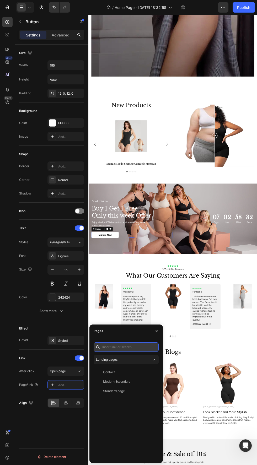
click at [134, 346] on input "text" at bounding box center [125, 346] width 65 height 9
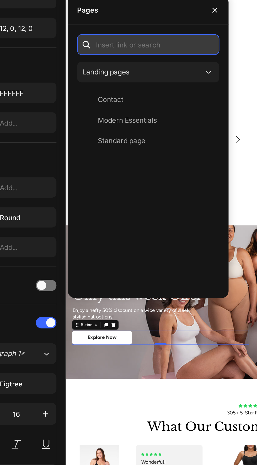
type input "[URL][DOMAIN_NAME]"
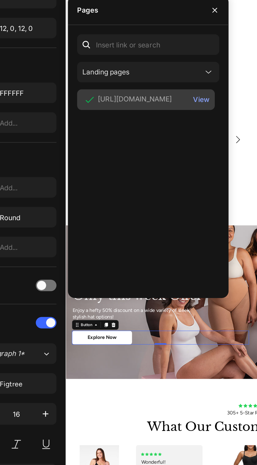
click at [137, 128] on div "[URL][DOMAIN_NAME]" at bounding box center [120, 125] width 34 height 5
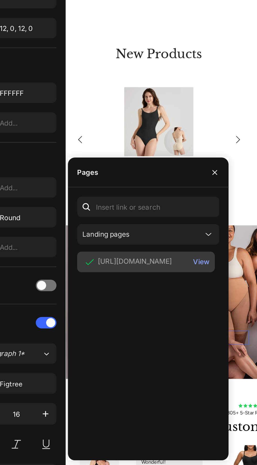
click at [130, 201] on div "[URL][DOMAIN_NAME]" at bounding box center [120, 199] width 34 height 5
click at [130, 200] on div "[URL][DOMAIN_NAME]" at bounding box center [120, 199] width 34 height 5
click at [149, 199] on div "View" at bounding box center [150, 200] width 8 height 5
click at [127, 201] on div "[URL][DOMAIN_NAME]" at bounding box center [120, 199] width 34 height 5
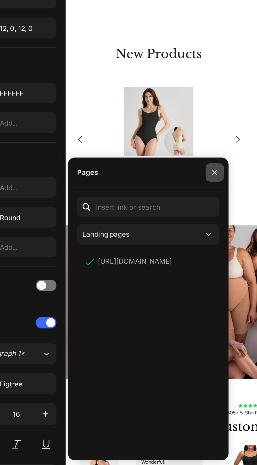
click at [159, 157] on button "button" at bounding box center [156, 159] width 8 height 8
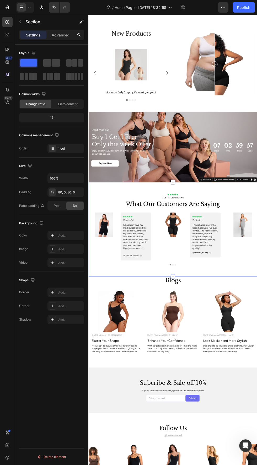
scroll to position [1091, 0]
